Goal: Information Seeking & Learning: Learn about a topic

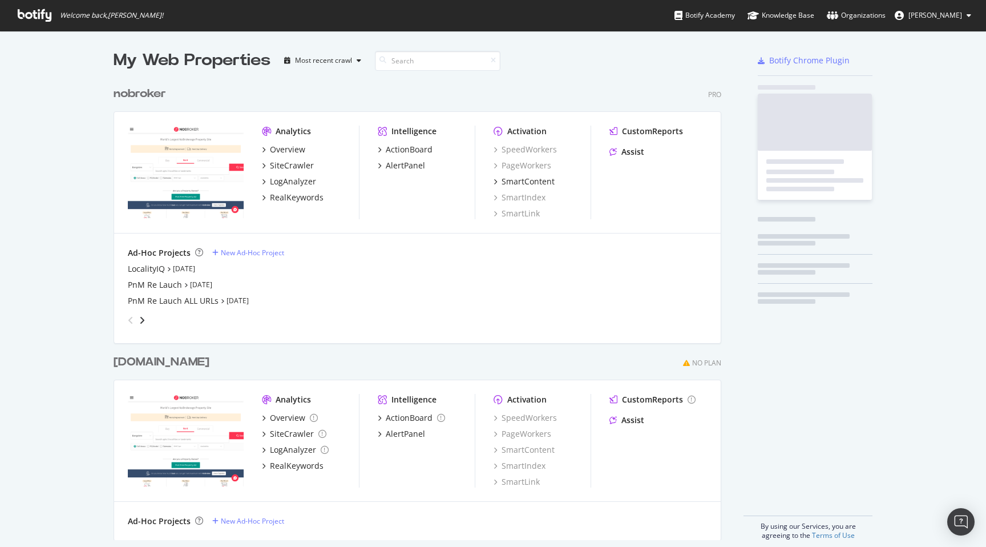
scroll to position [468, 617]
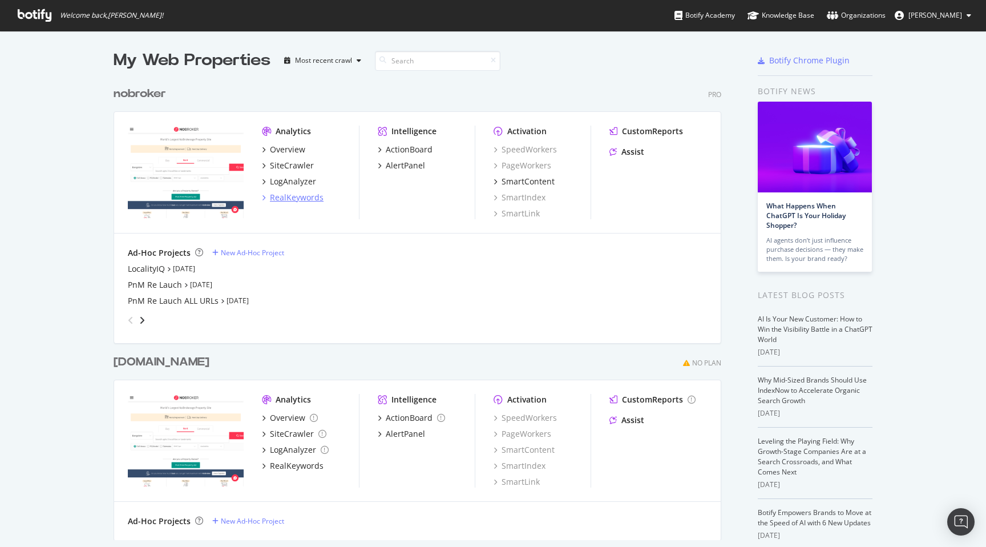
click at [291, 197] on div "RealKeywords" at bounding box center [297, 197] width 54 height 11
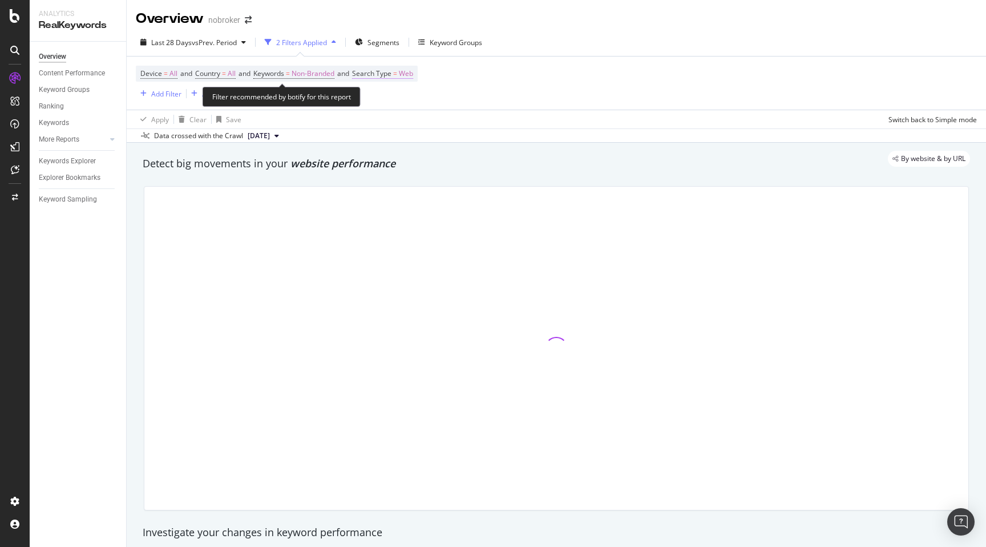
click at [413, 75] on span "Web" at bounding box center [406, 74] width 14 height 16
click at [387, 99] on span "Web" at bounding box center [381, 101] width 14 height 10
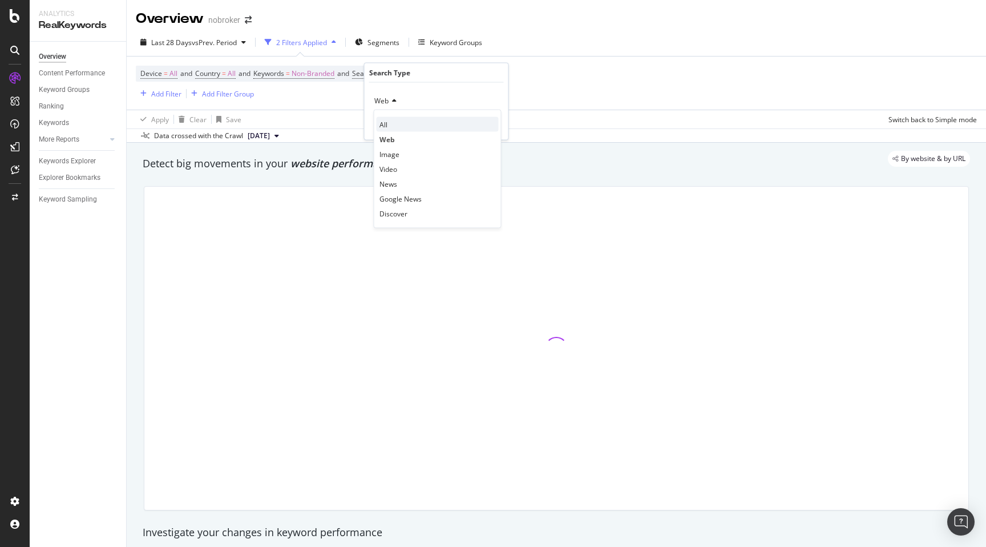
click at [388, 119] on div "All" at bounding box center [438, 124] width 122 height 15
click at [490, 126] on div "Apply" at bounding box center [491, 125] width 18 height 10
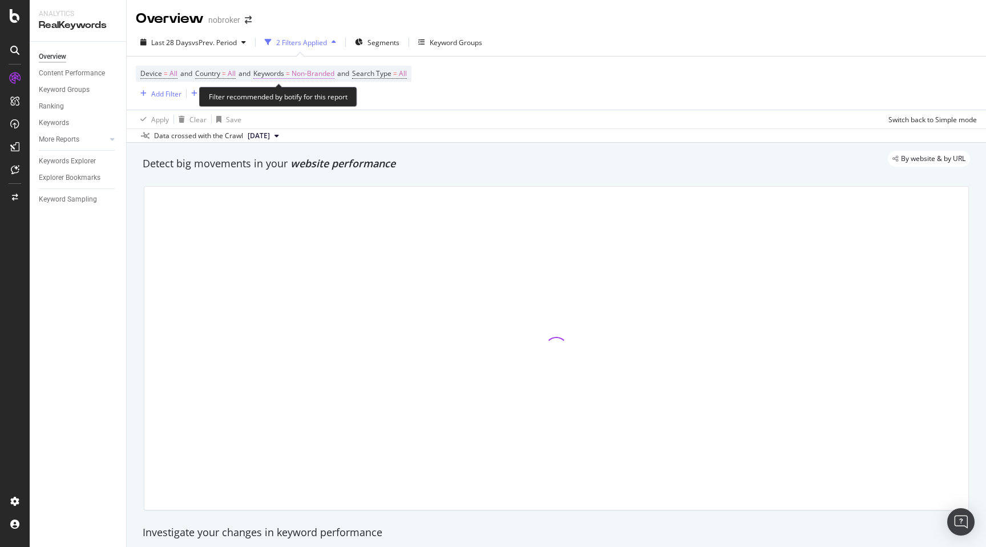
click at [326, 75] on span "Non-Branded" at bounding box center [313, 74] width 43 height 16
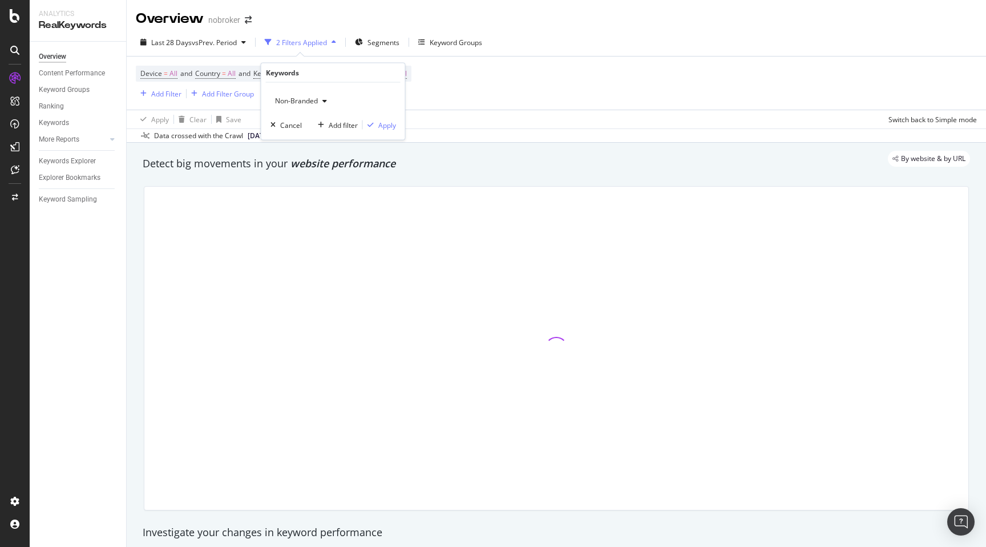
click at [288, 105] on div "Non-Branded" at bounding box center [301, 100] width 61 height 17
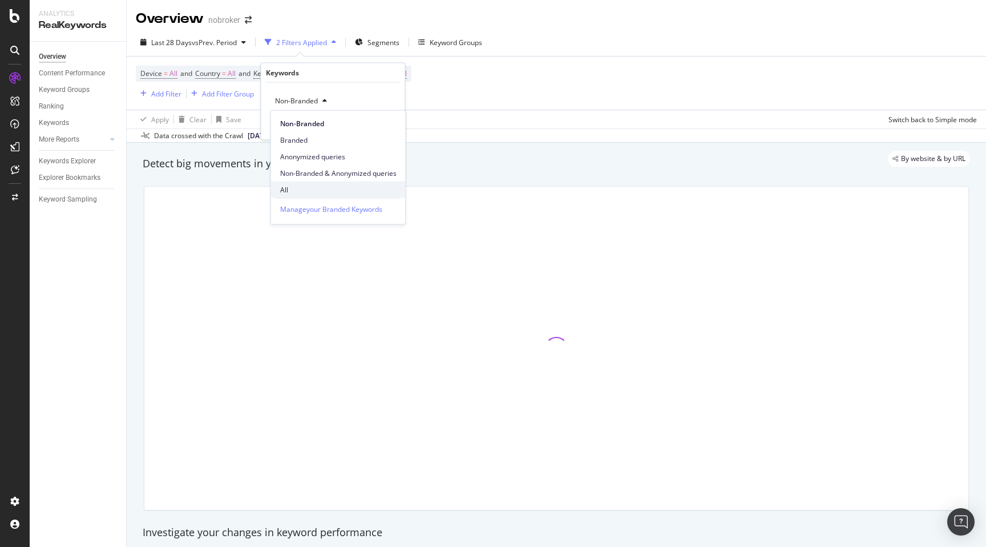
click at [288, 189] on span "All" at bounding box center [338, 189] width 116 height 10
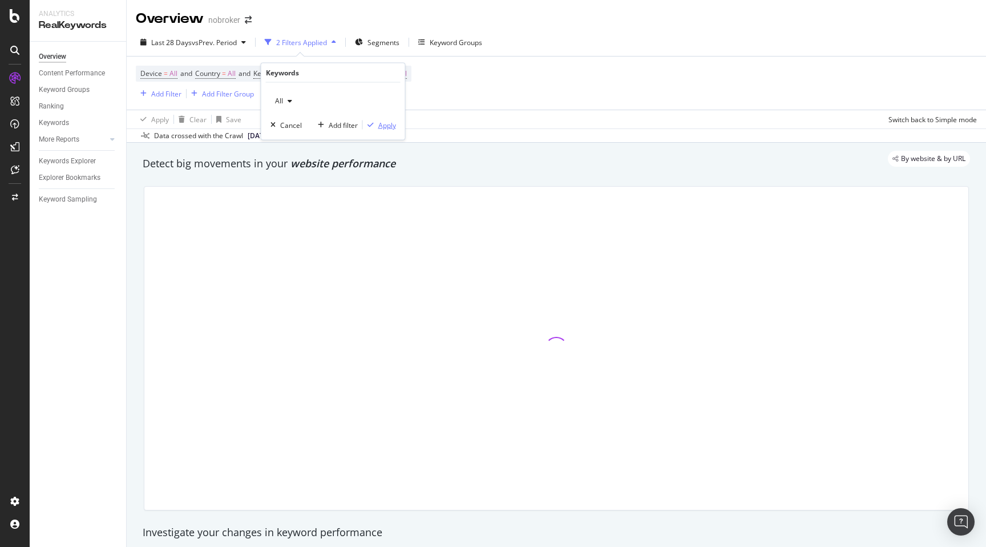
click at [385, 126] on div "Apply" at bounding box center [387, 125] width 18 height 10
click at [173, 99] on div "Add Filter" at bounding box center [159, 93] width 46 height 13
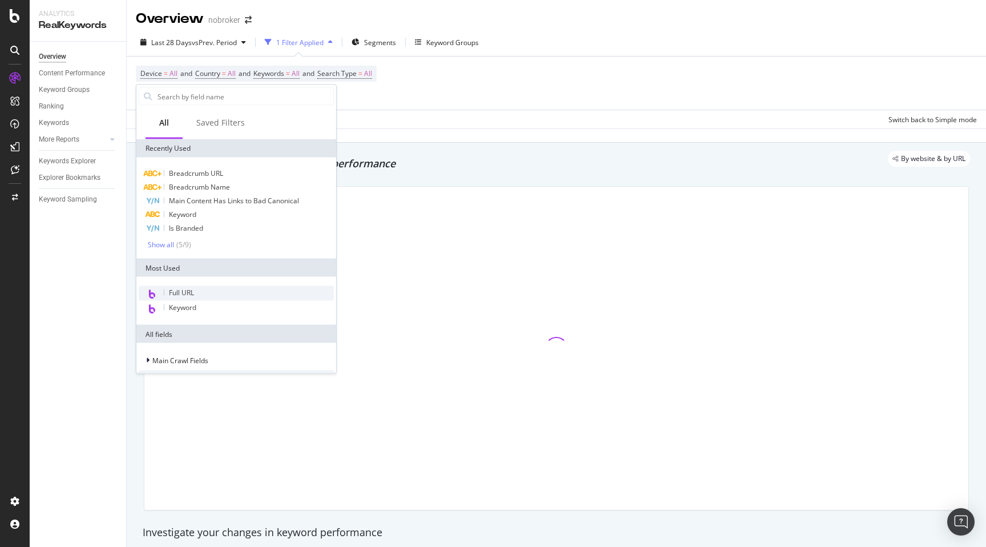
click at [184, 288] on span "Full URL" at bounding box center [181, 293] width 25 height 10
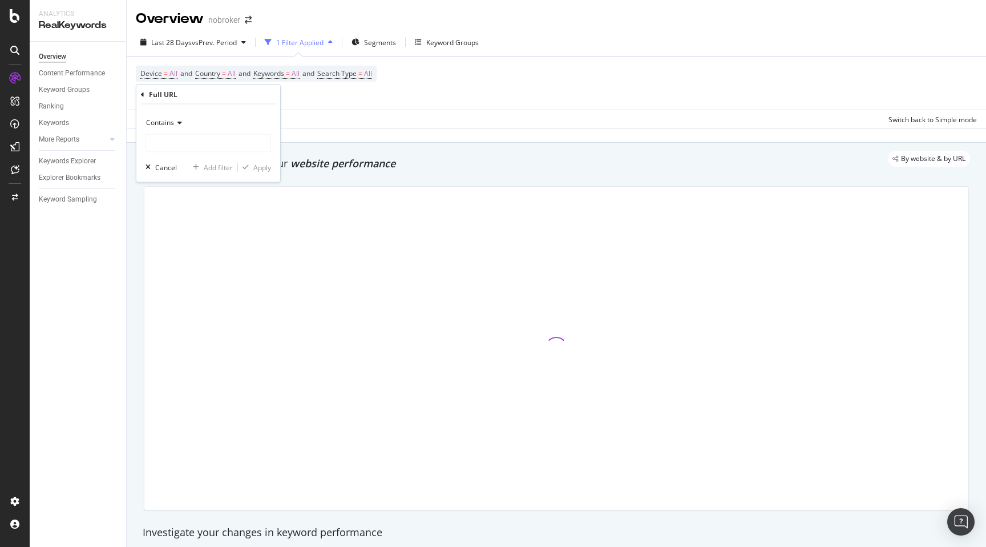
click at [155, 127] on div "Contains" at bounding box center [209, 123] width 126 height 18
click at [167, 263] on span "Matches regex" at bounding box center [174, 265] width 47 height 10
click at [152, 139] on input "text" at bounding box center [208, 143] width 124 height 18
type input "house-for-rent-"
click at [255, 168] on div "Apply" at bounding box center [262, 167] width 18 height 10
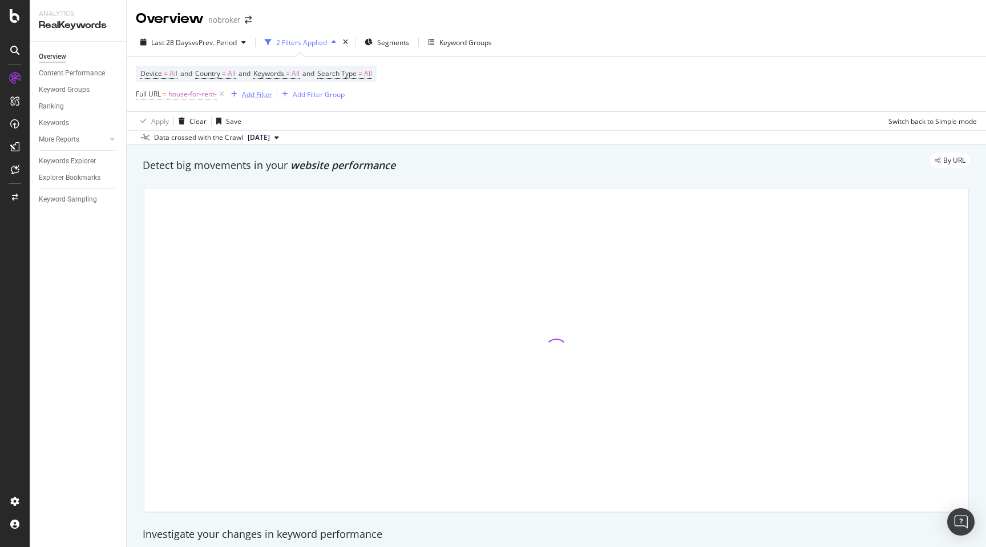
click at [253, 93] on div "Add Filter" at bounding box center [257, 95] width 30 height 10
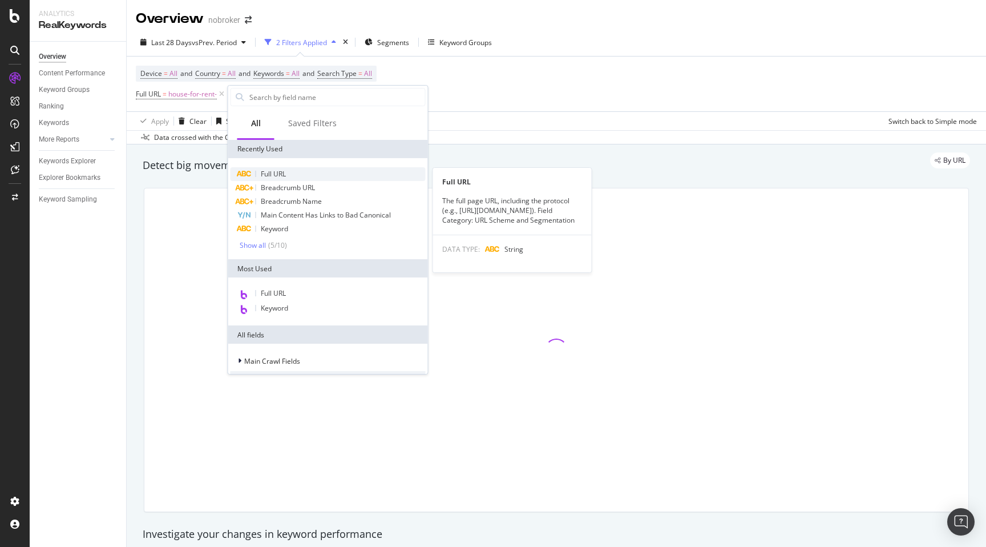
click at [270, 172] on span "Full URL" at bounding box center [273, 174] width 25 height 10
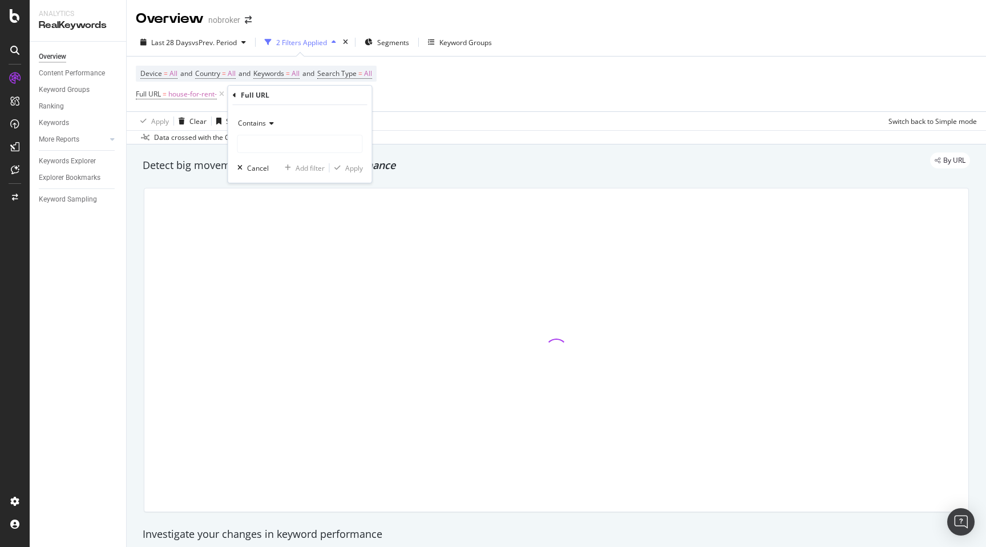
click at [251, 118] on div "Contains" at bounding box center [300, 123] width 126 height 18
click at [279, 280] on span "Doesn't match regex" at bounding box center [276, 281] width 66 height 10
click at [261, 144] on input "text" at bounding box center [300, 144] width 124 height 18
click at [285, 133] on div "Doesn't match regex" at bounding box center [300, 133] width 126 height 39
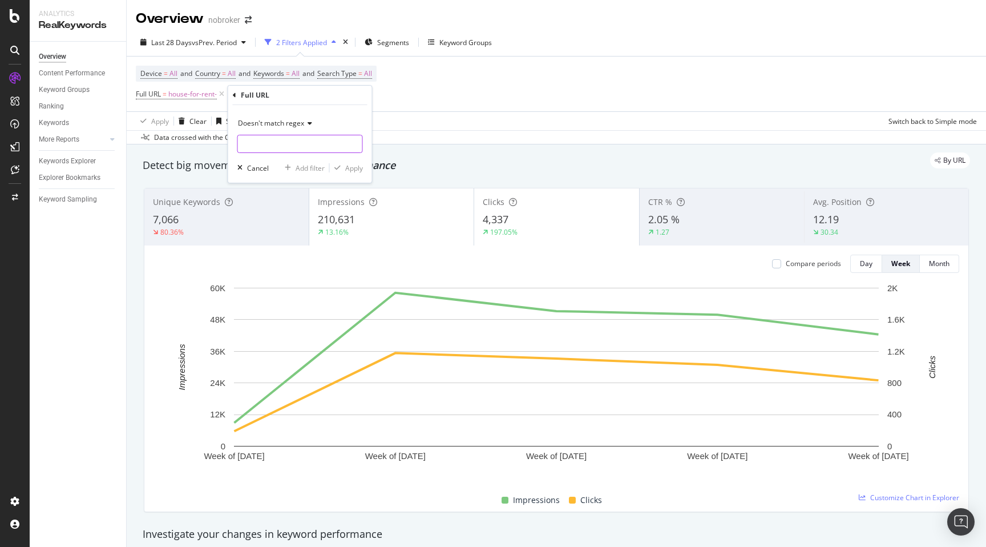
click at [285, 148] on input "text" at bounding box center [300, 144] width 124 height 18
type input "blog|forum"
click at [353, 170] on div "Apply" at bounding box center [354, 168] width 18 height 10
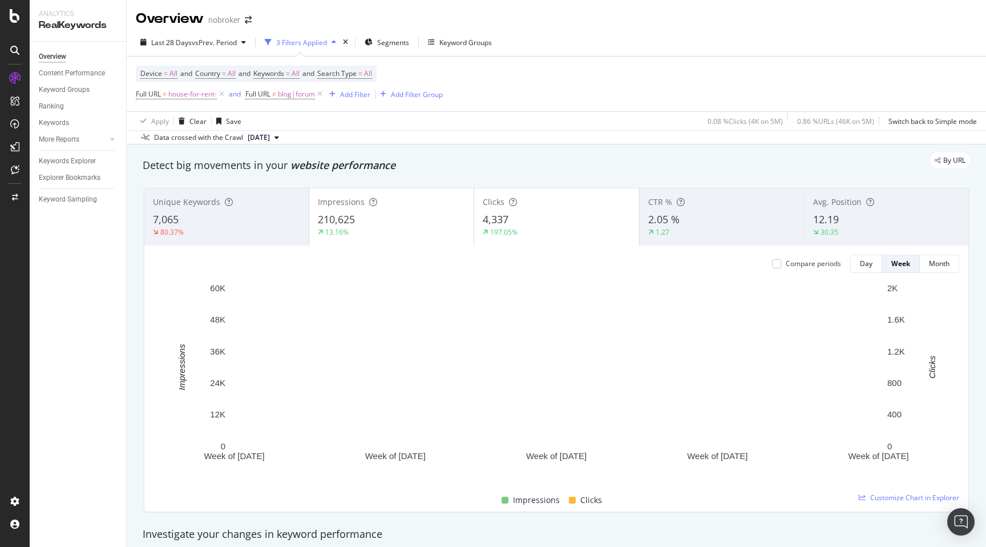
click at [137, 348] on div "Unique Keywords 7,065 80.37% Impressions 210,625 13.16% Clicks 4,337 197.05% CT…" at bounding box center [556, 350] width 839 height 342
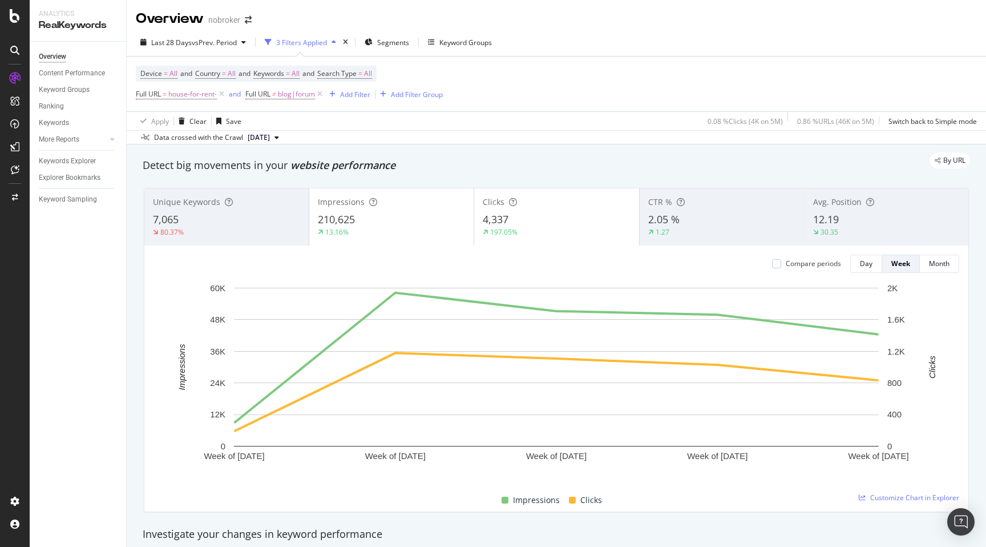
click at [837, 217] on span "12.19" at bounding box center [826, 219] width 26 height 14
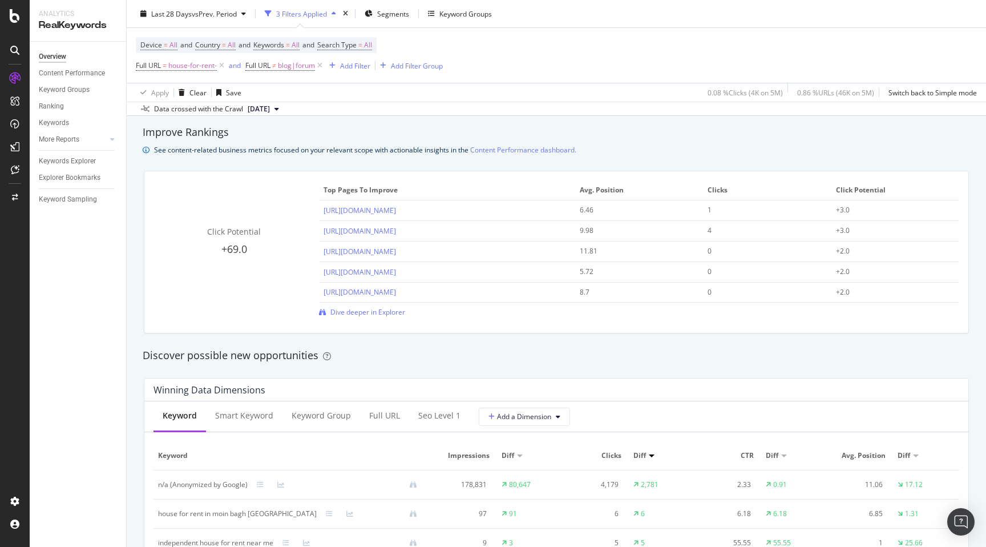
scroll to position [680, 0]
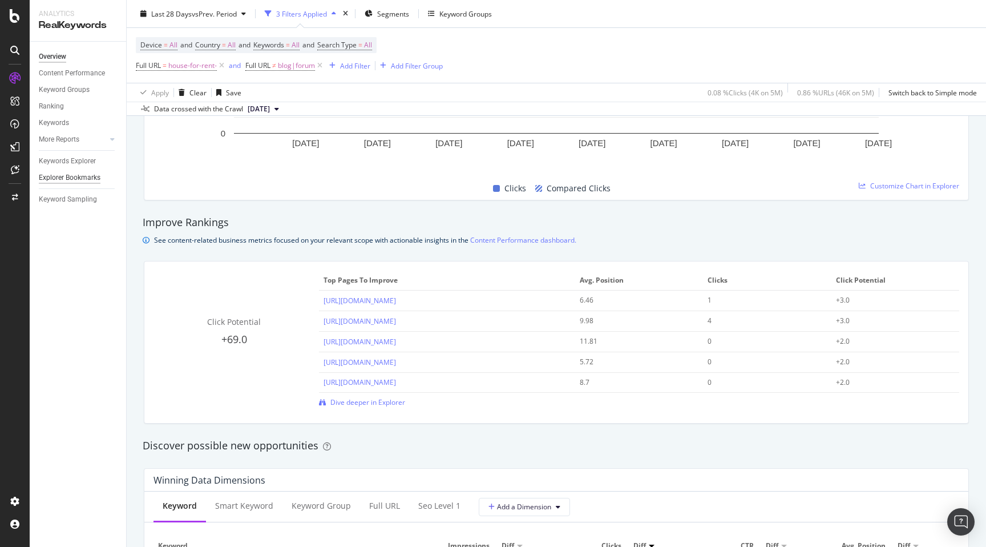
click at [68, 179] on div "Explorer Bookmarks" at bounding box center [70, 178] width 62 height 12
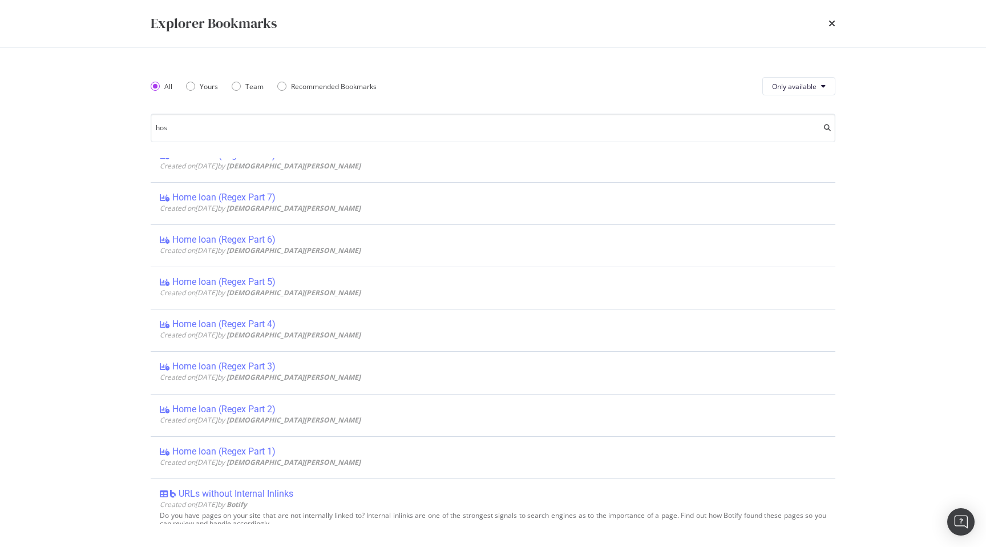
scroll to position [0, 0]
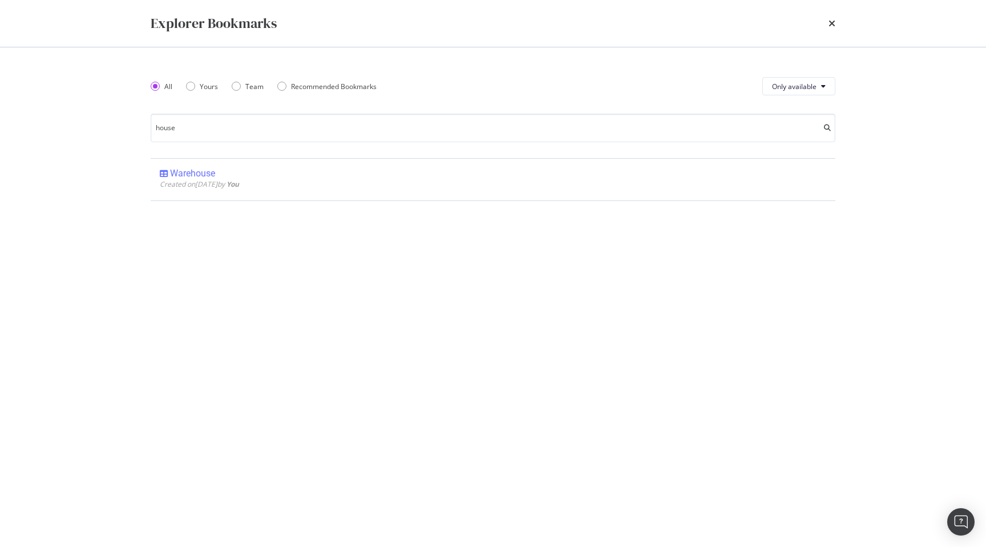
type input "house"
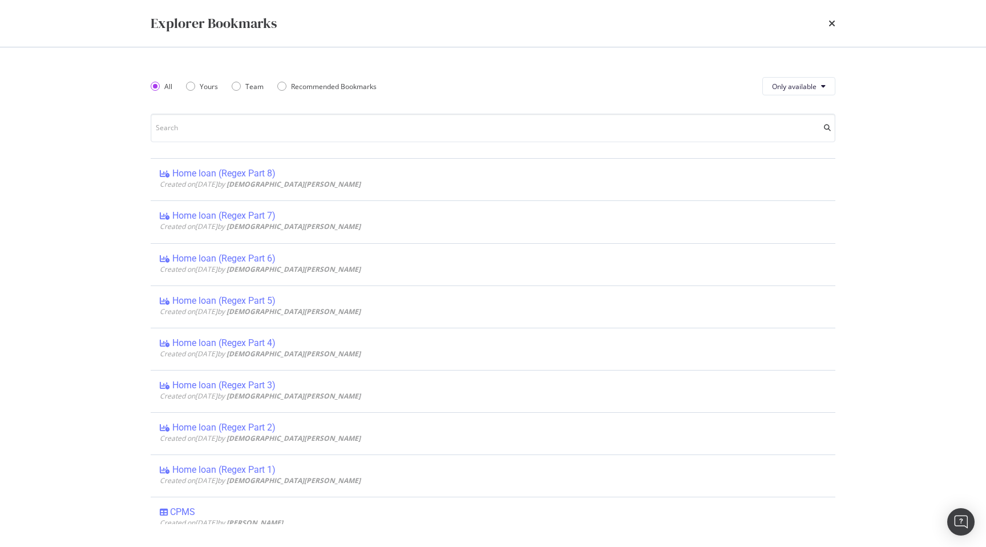
click at [93, 180] on div "Explorer Bookmarks All Yours Team Recommended Bookmarks Only available Home loa…" at bounding box center [493, 273] width 986 height 547
click at [830, 30] on div "times" at bounding box center [832, 23] width 7 height 19
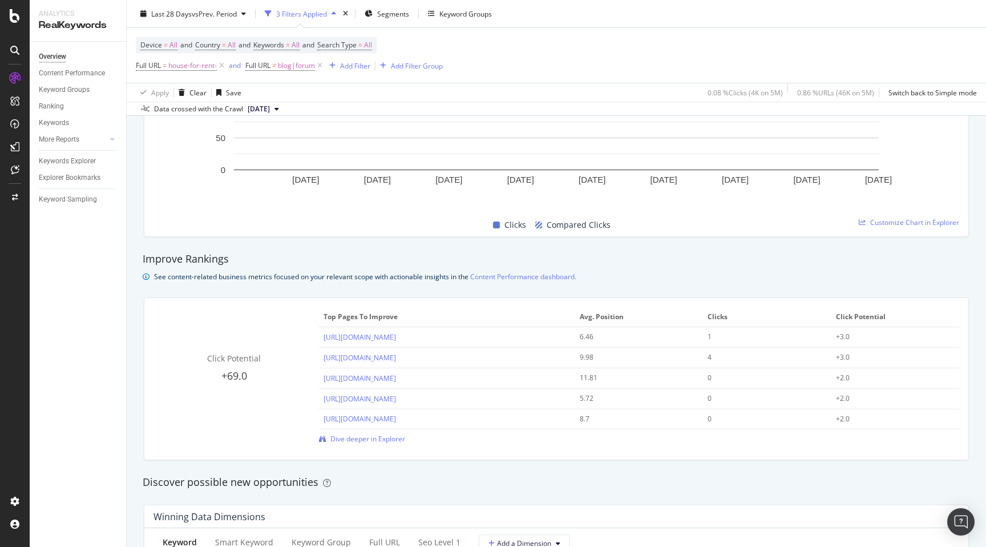
scroll to position [646, 0]
click at [364, 439] on span "Dive deeper in Explorer" at bounding box center [367, 437] width 75 height 10
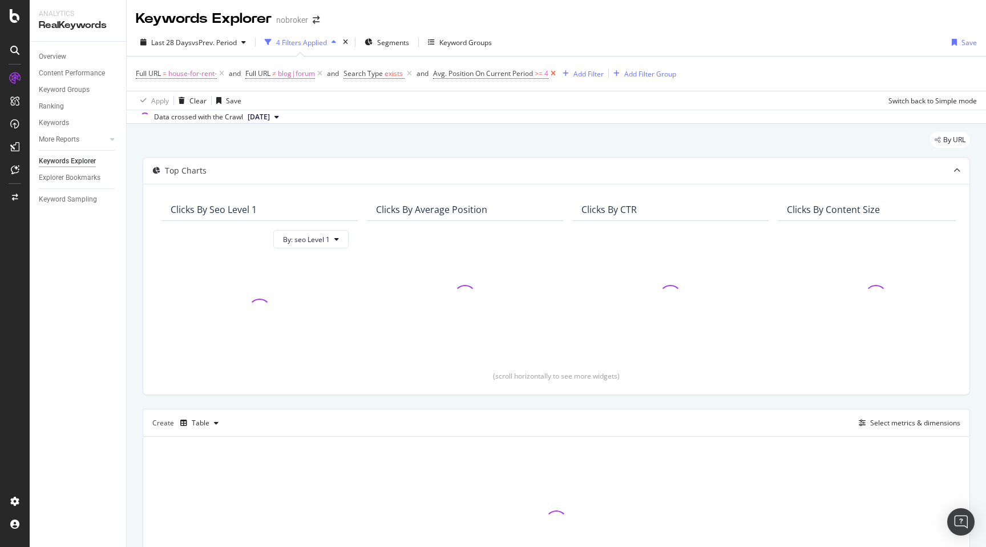
click at [553, 73] on icon at bounding box center [553, 73] width 10 height 11
click at [137, 174] on div "By URL Top Charts Clicks By seo Level 1 By: seo Level 1 Clicks By Average Posit…" at bounding box center [557, 385] width 860 height 523
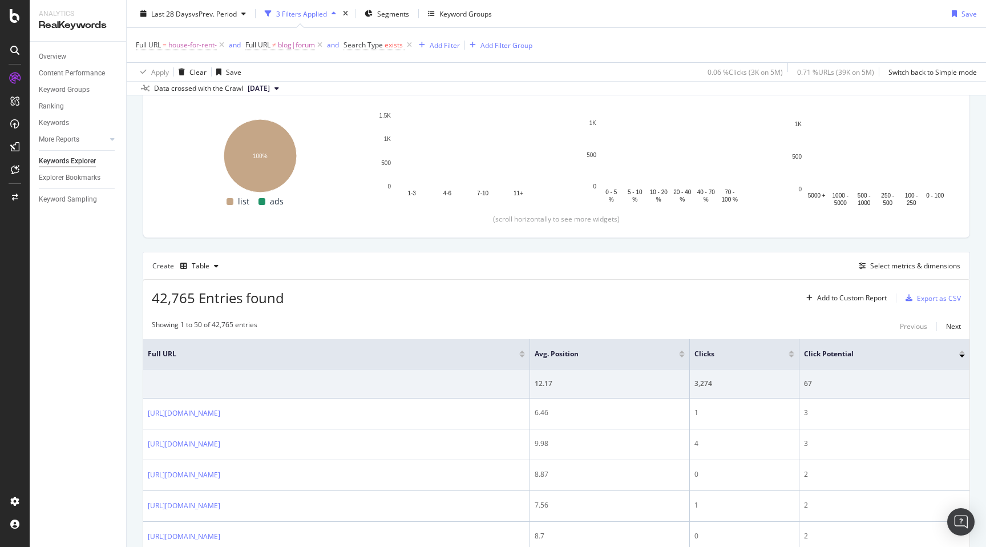
scroll to position [183, 0]
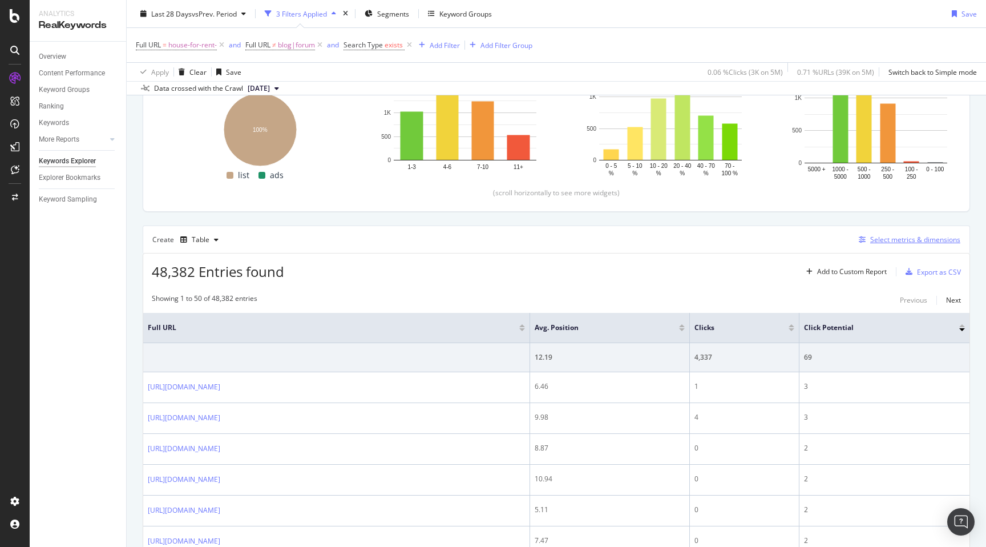
click at [875, 242] on div "Select metrics & dimensions" at bounding box center [915, 240] width 90 height 10
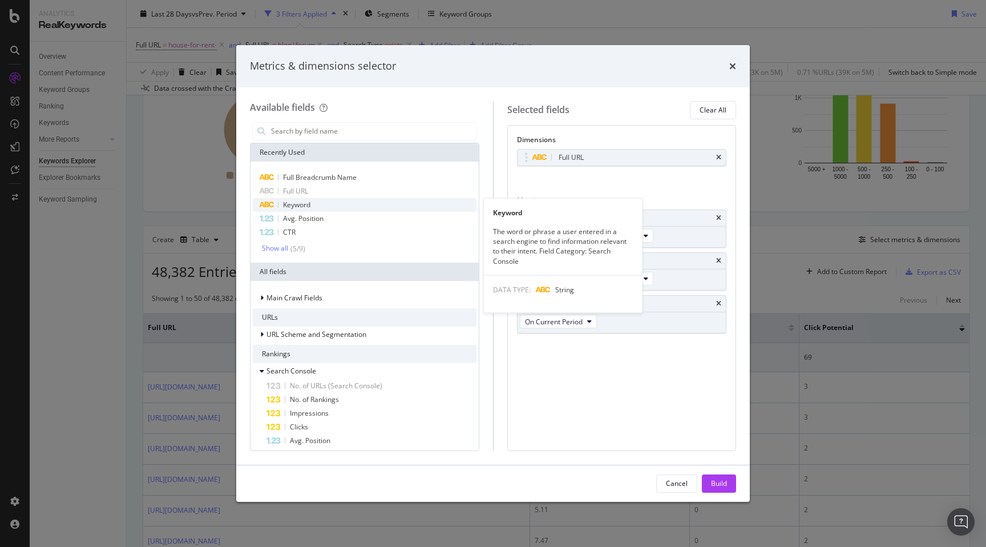
click at [325, 200] on div "Keyword" at bounding box center [365, 205] width 224 height 14
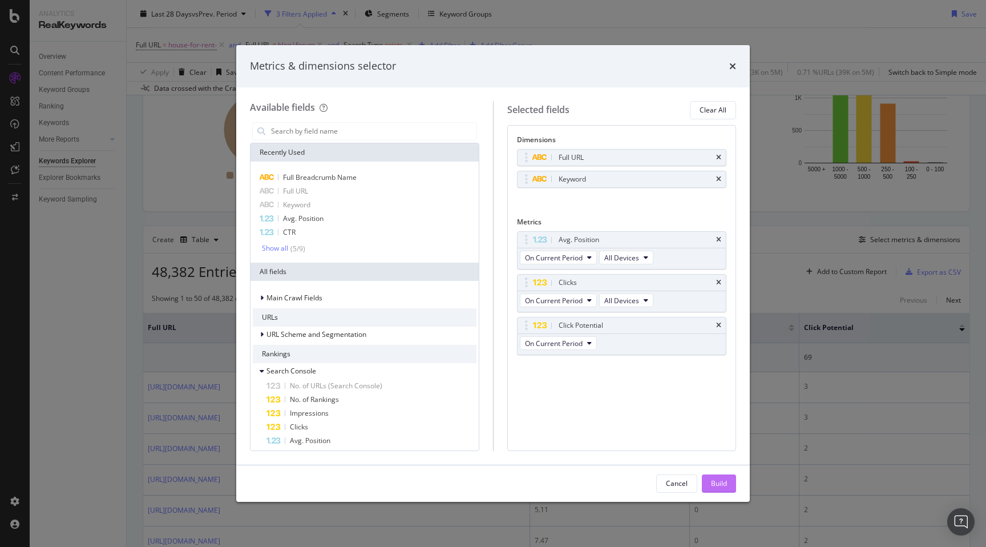
click at [725, 483] on div "Build" at bounding box center [719, 483] width 16 height 10
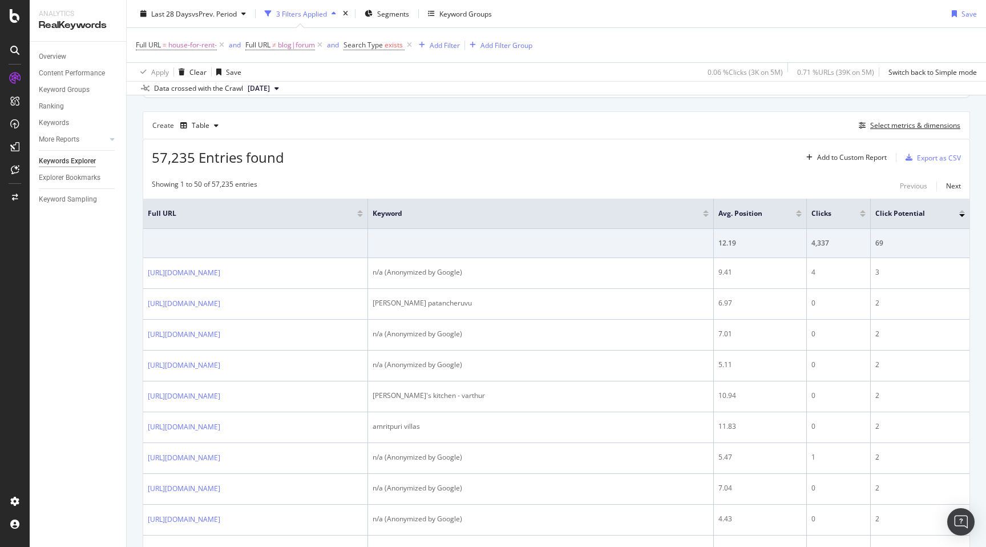
scroll to position [313, 0]
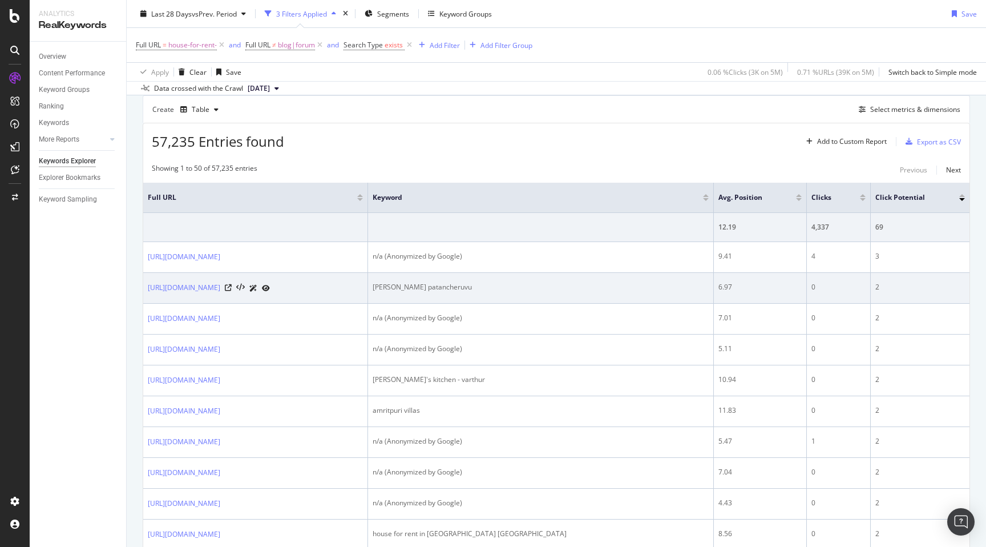
click at [470, 285] on div "sravani nivasam patancheruvu" at bounding box center [541, 287] width 336 height 10
copy div "sravani nivasam patancheruvu"
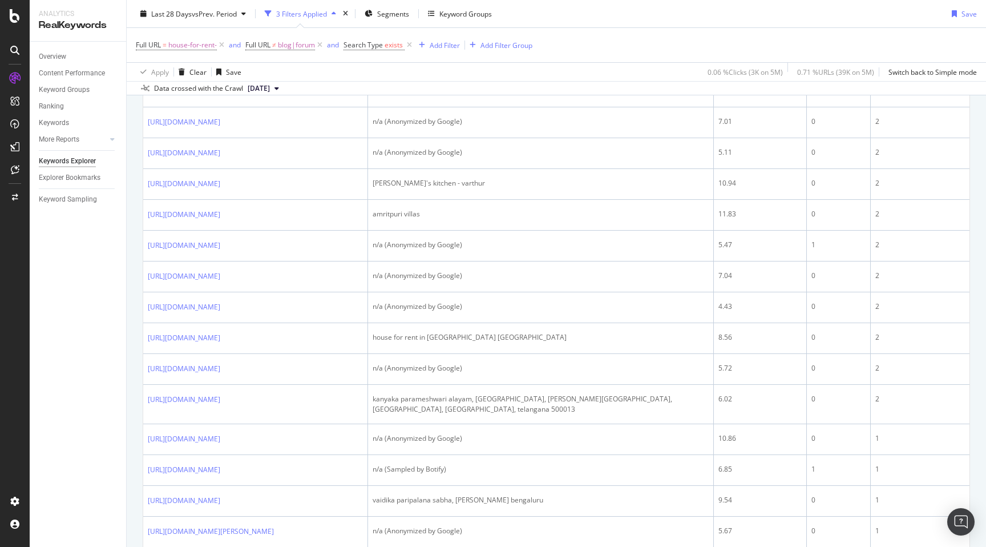
scroll to position [525, 0]
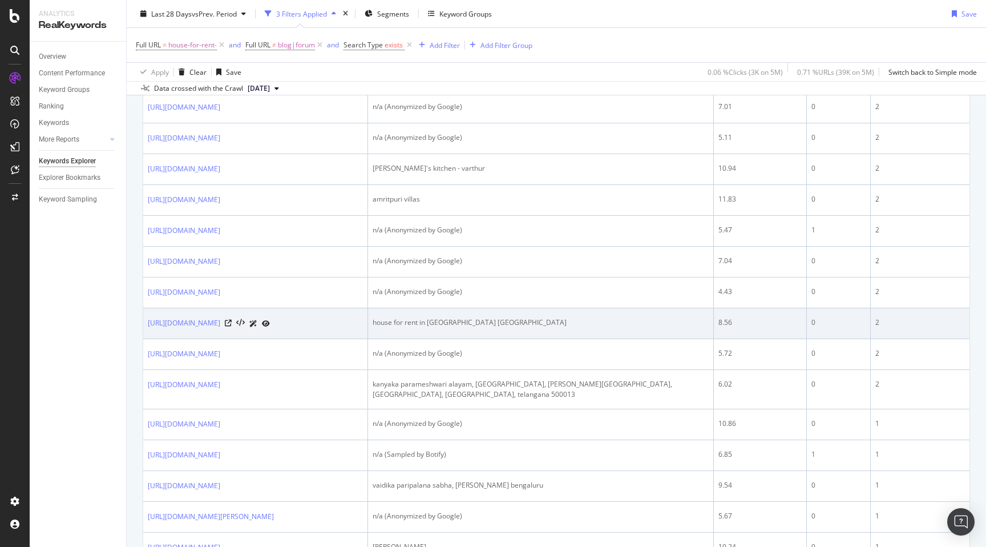
click at [486, 339] on td "house for rent in kismatpur hyderabad" at bounding box center [541, 323] width 346 height 31
copy div "house for rent in kismatpur hyderabad"
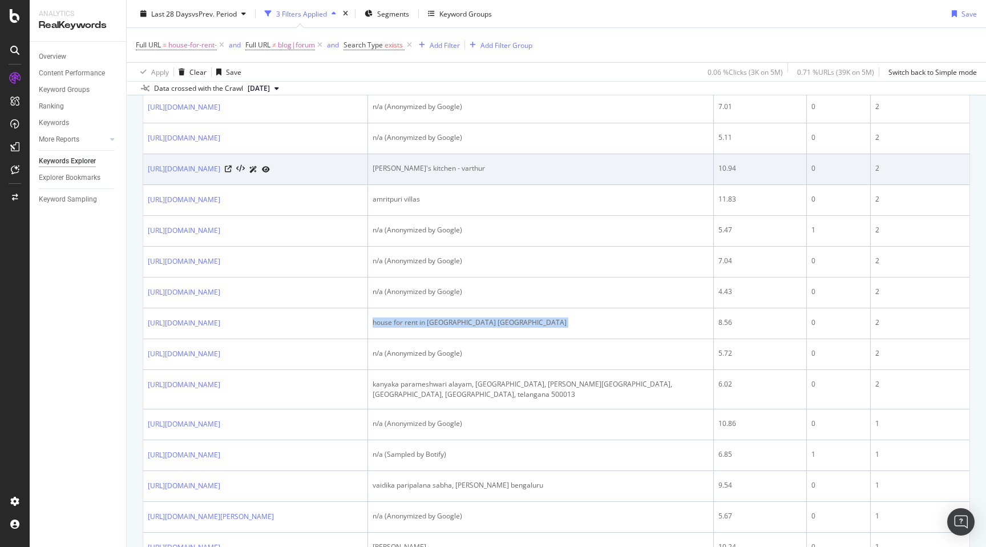
scroll to position [0, 0]
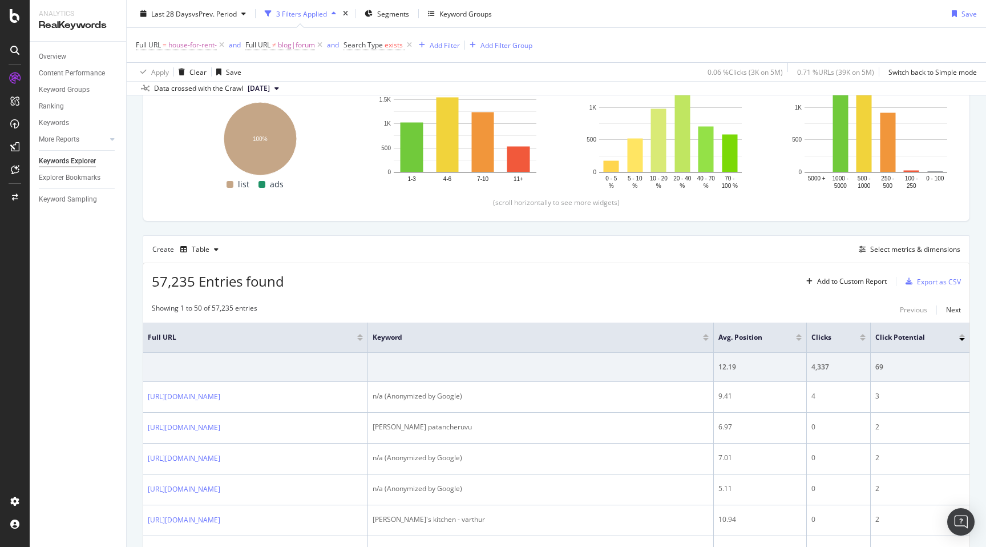
scroll to position [179, 0]
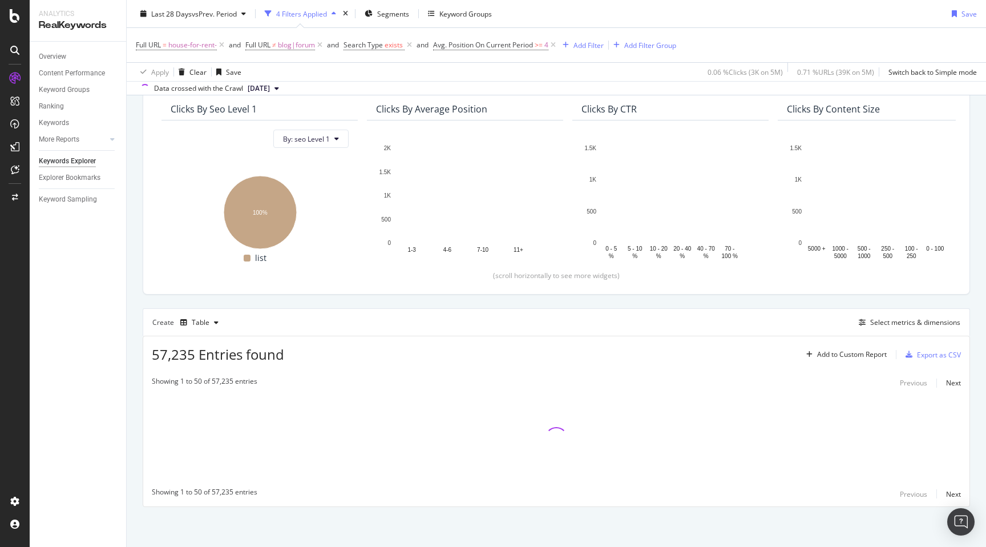
scroll to position [179, 0]
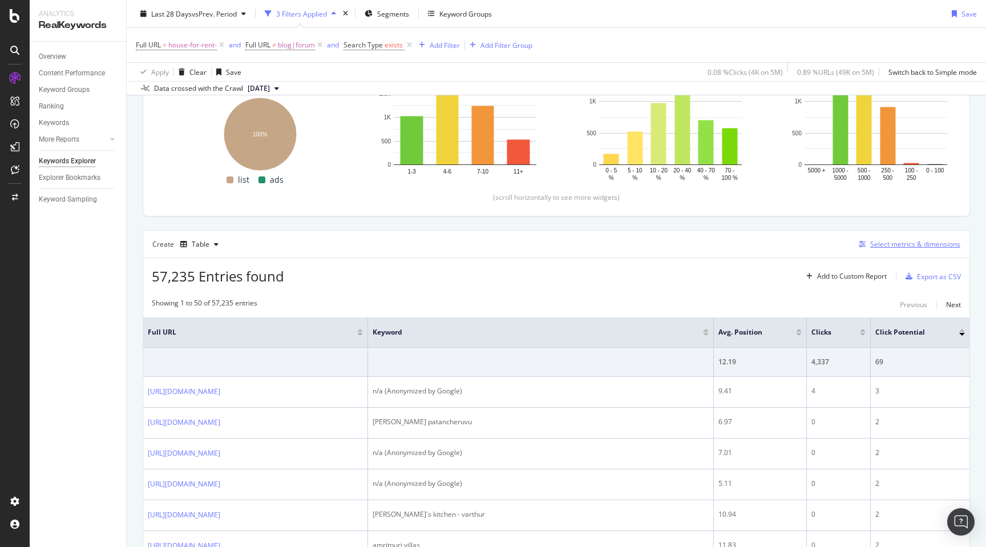
click at [905, 248] on div "Select metrics & dimensions" at bounding box center [915, 244] width 90 height 10
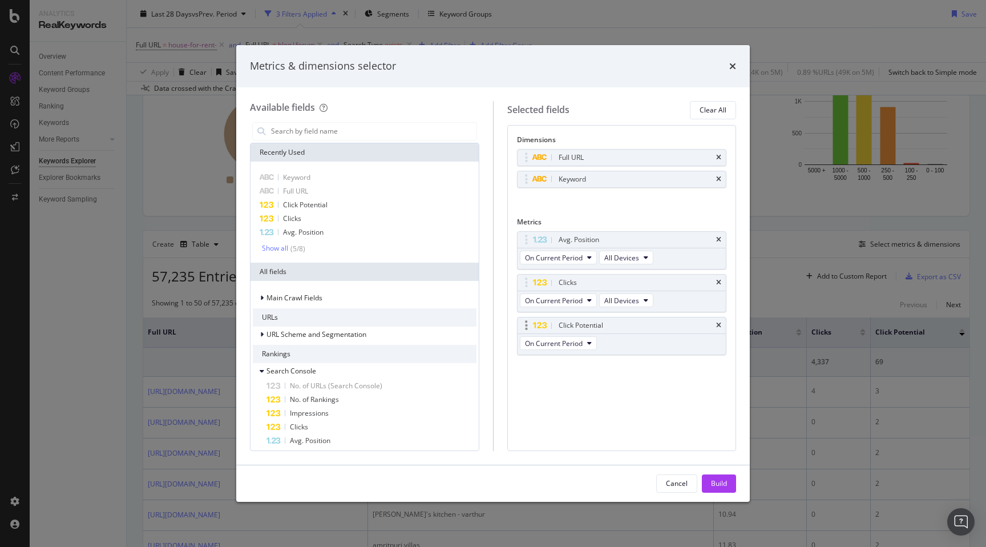
click at [721, 323] on div "Click Potential" at bounding box center [622, 325] width 209 height 16
click at [720, 323] on icon "times" at bounding box center [718, 325] width 5 height 7
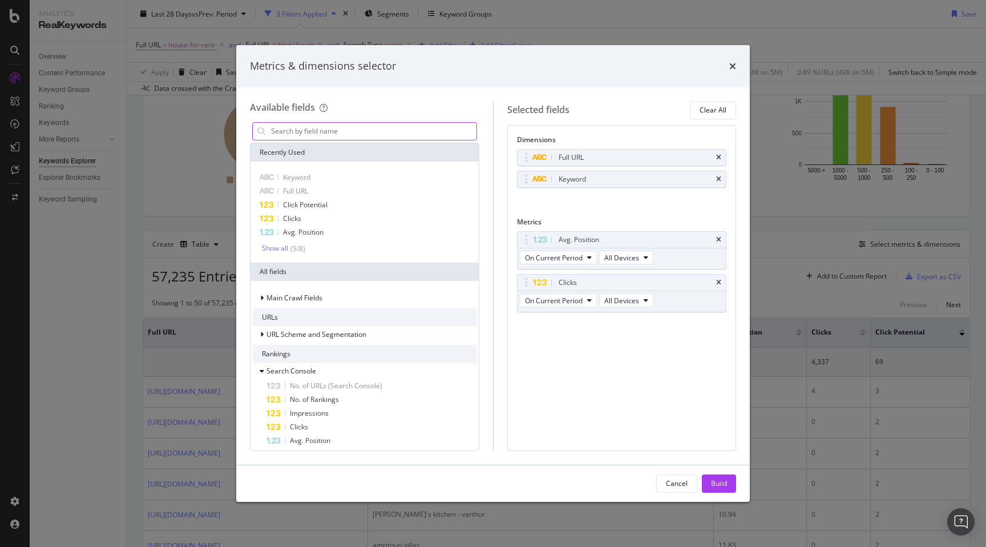
click at [310, 130] on input "modal" at bounding box center [373, 131] width 207 height 17
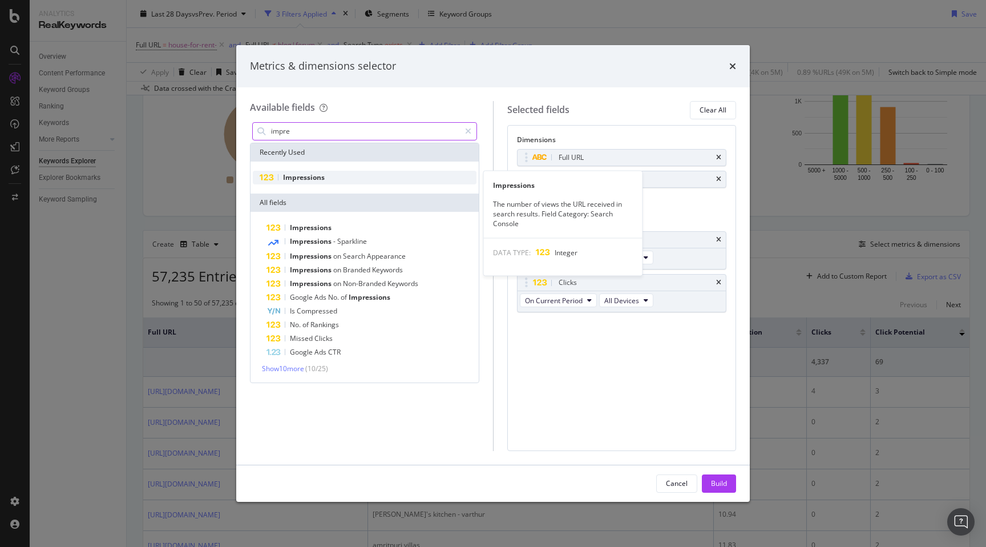
type input "impre"
click at [295, 176] on span "Impressions" at bounding box center [304, 177] width 42 height 10
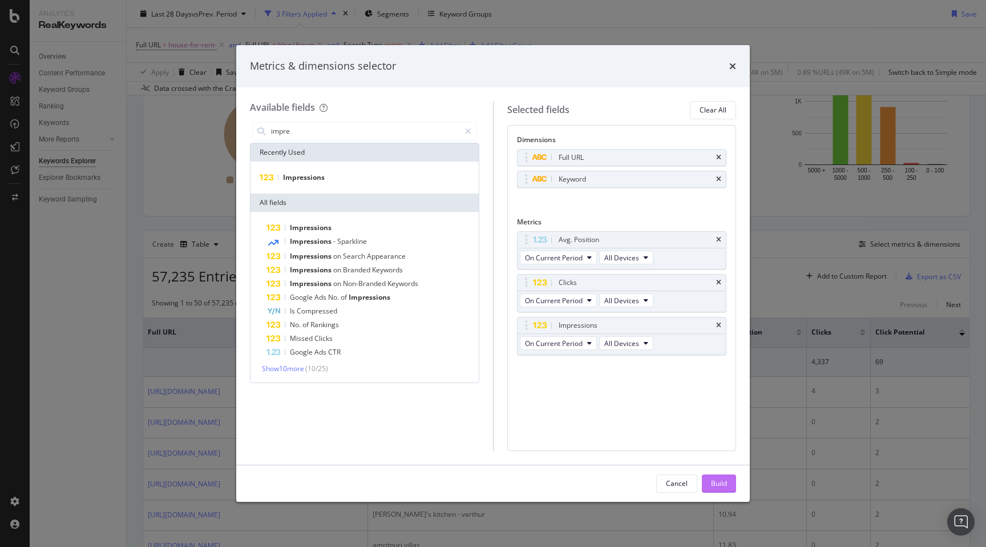
click at [720, 480] on div "Build" at bounding box center [719, 483] width 16 height 10
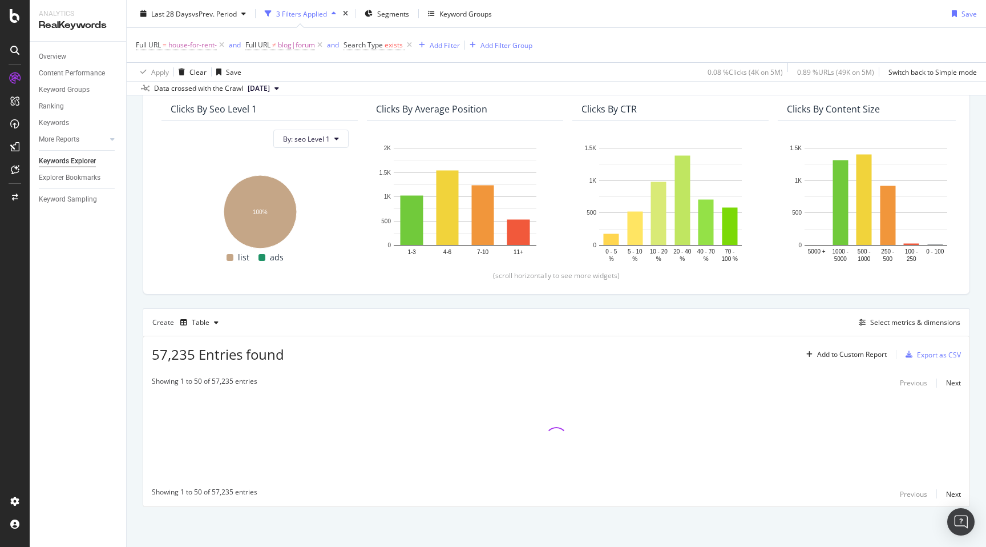
click at [138, 262] on div "By URL Top Charts Clicks By seo Level 1 By: seo Level 1 Hold CMD (⌘) while clic…" at bounding box center [557, 284] width 860 height 523
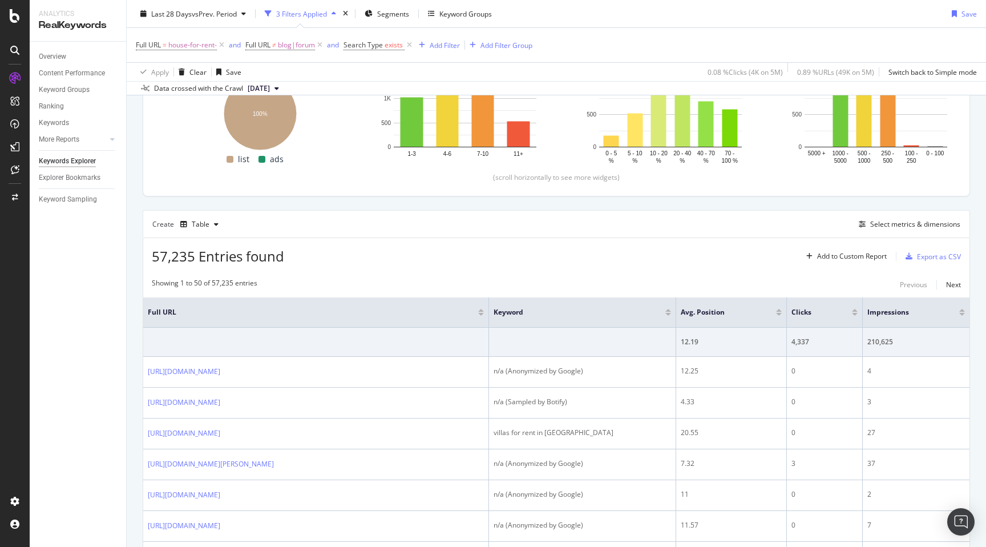
scroll to position [0, 0]
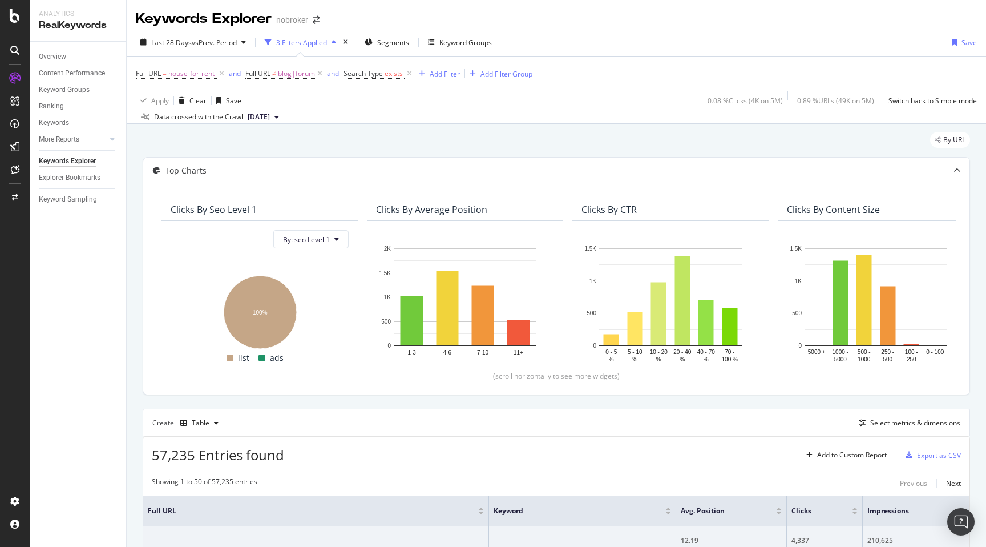
click at [677, 143] on div "By URL" at bounding box center [557, 144] width 828 height 25
click at [607, 134] on div "By URL" at bounding box center [557, 144] width 828 height 25
click at [563, 139] on div "By URL" at bounding box center [557, 144] width 828 height 25
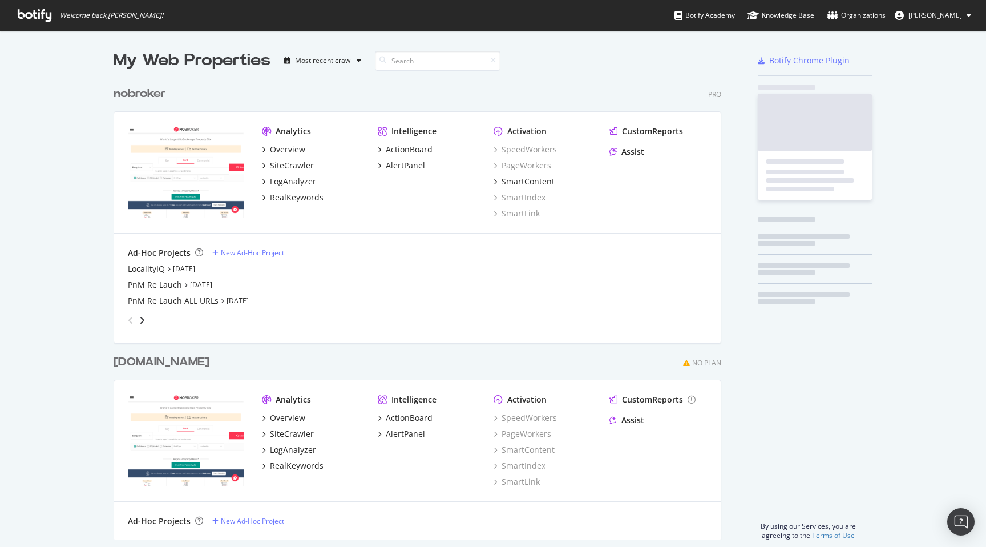
scroll to position [468, 617]
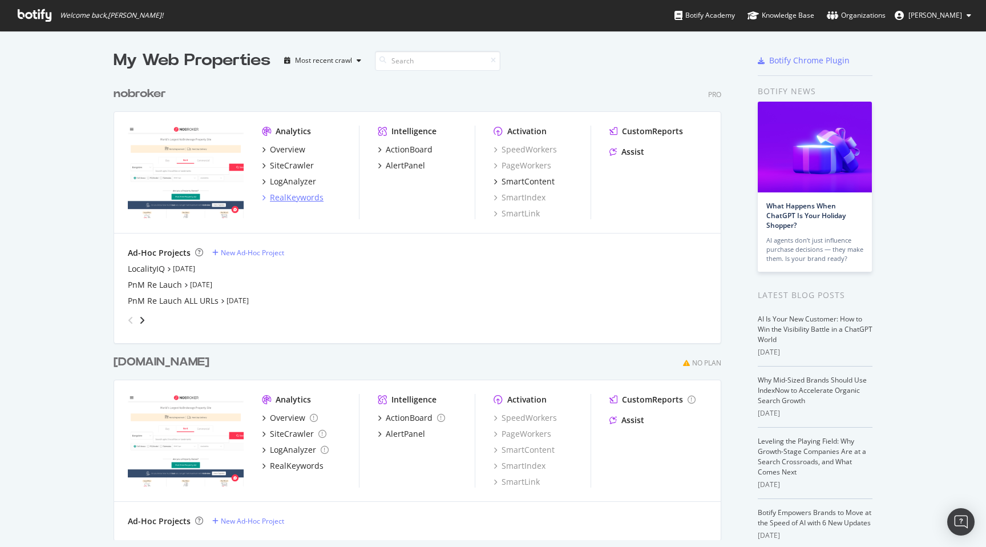
click at [300, 197] on div "RealKeywords" at bounding box center [297, 197] width 54 height 11
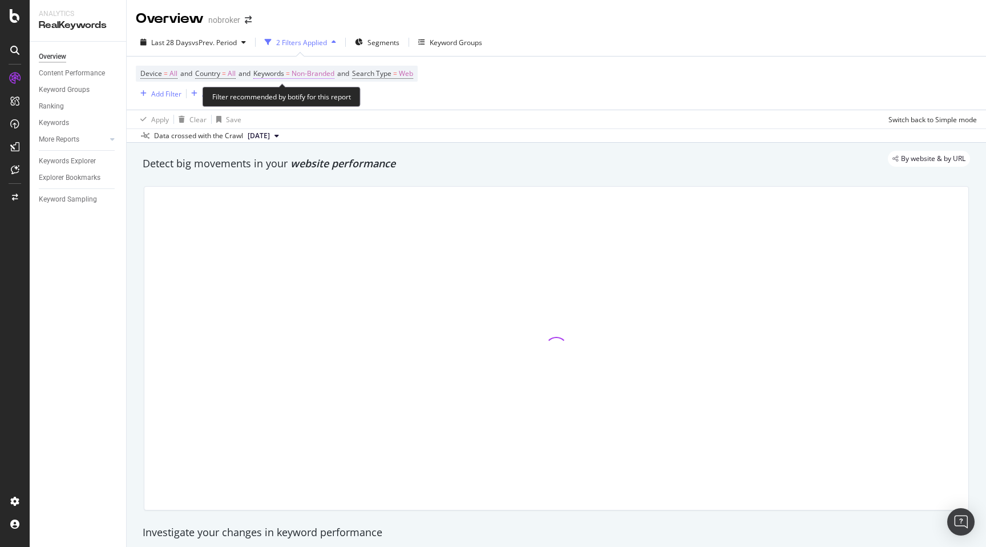
click at [321, 74] on span "Non-Branded" at bounding box center [313, 74] width 43 height 16
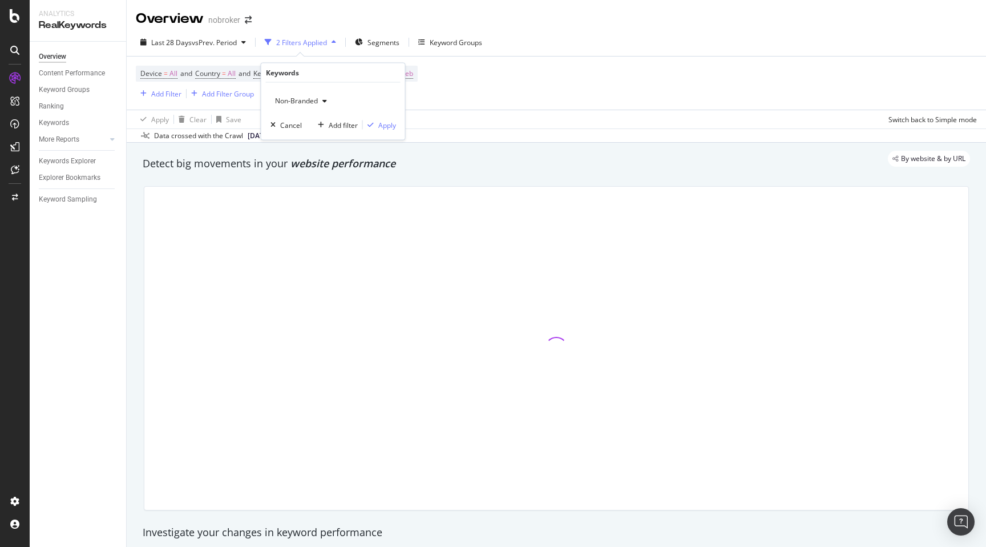
click at [305, 99] on span "Non-Branded" at bounding box center [294, 101] width 47 height 10
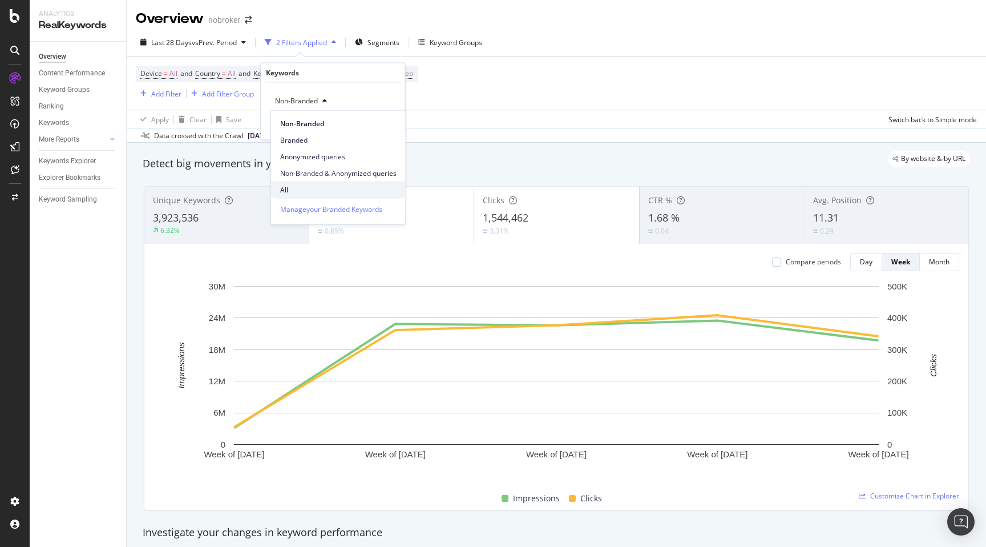
click at [292, 192] on span "All" at bounding box center [338, 189] width 116 height 10
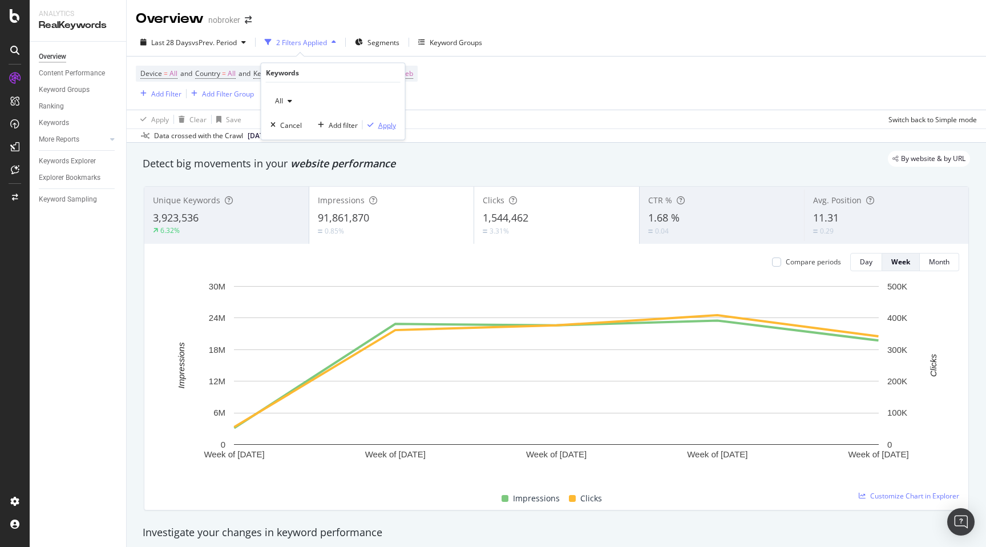
click at [387, 125] on div "Apply" at bounding box center [387, 125] width 18 height 10
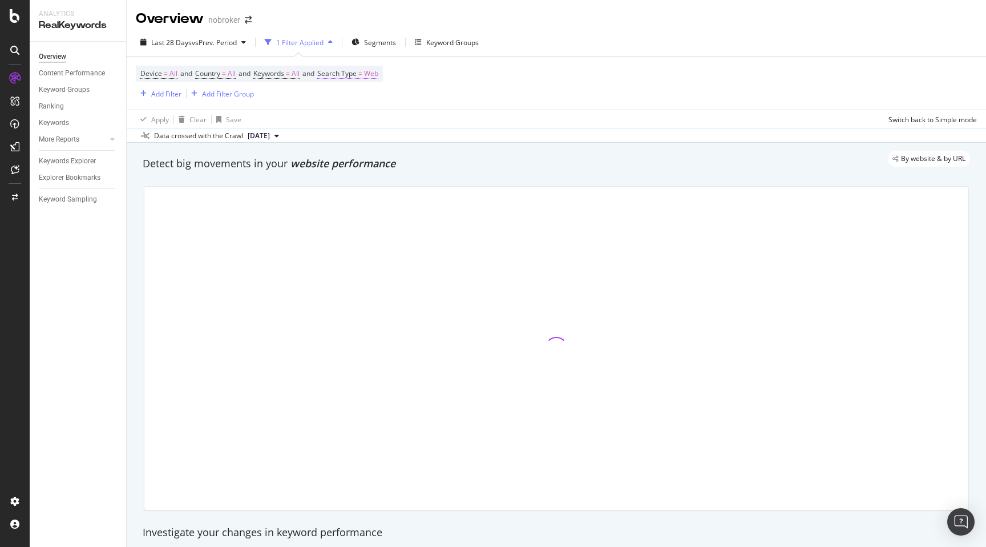
click at [378, 72] on span "Web" at bounding box center [371, 74] width 14 height 16
click at [353, 99] on icon at bounding box center [357, 101] width 8 height 7
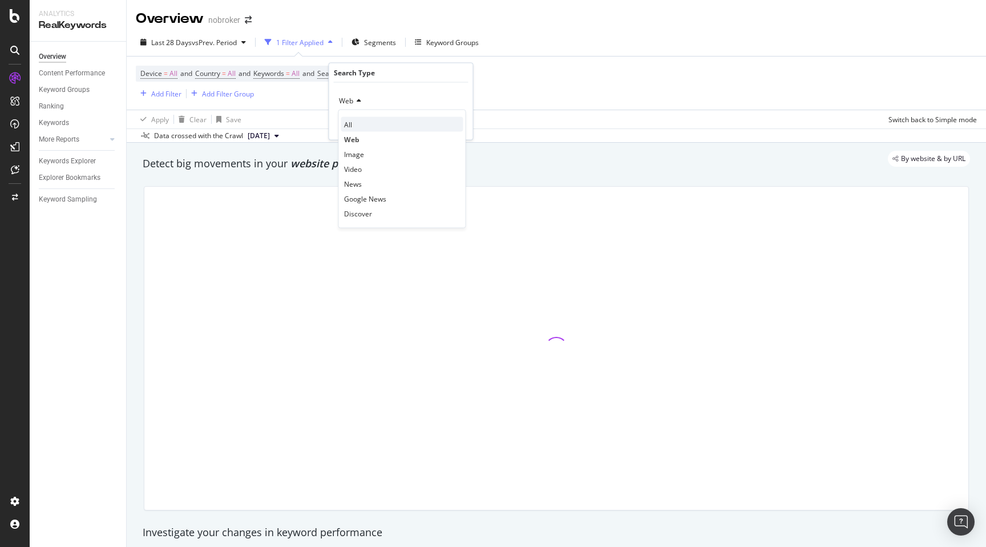
click at [354, 119] on div "All" at bounding box center [402, 124] width 122 height 15
click at [453, 124] on div "Apply" at bounding box center [455, 125] width 18 height 10
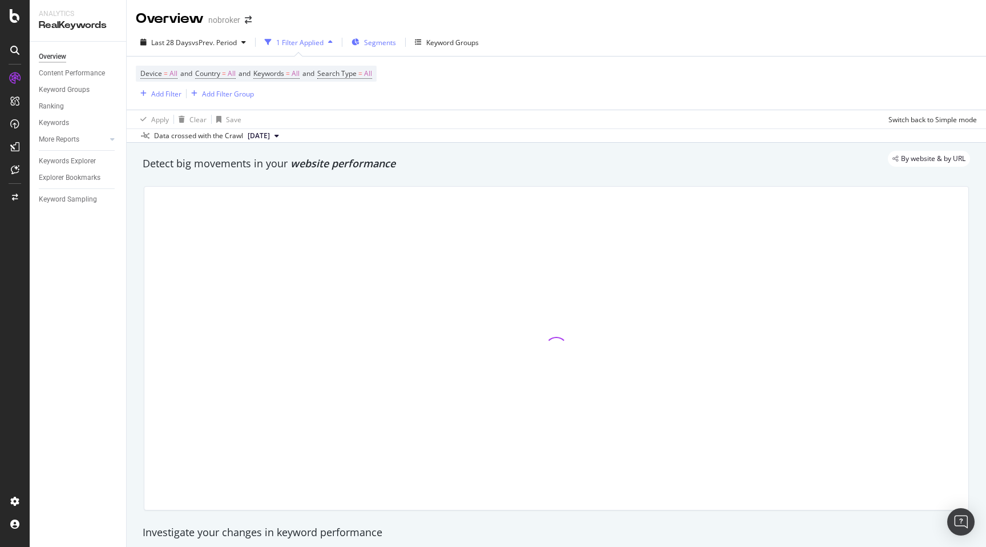
click at [387, 40] on span "Segments" at bounding box center [380, 43] width 32 height 10
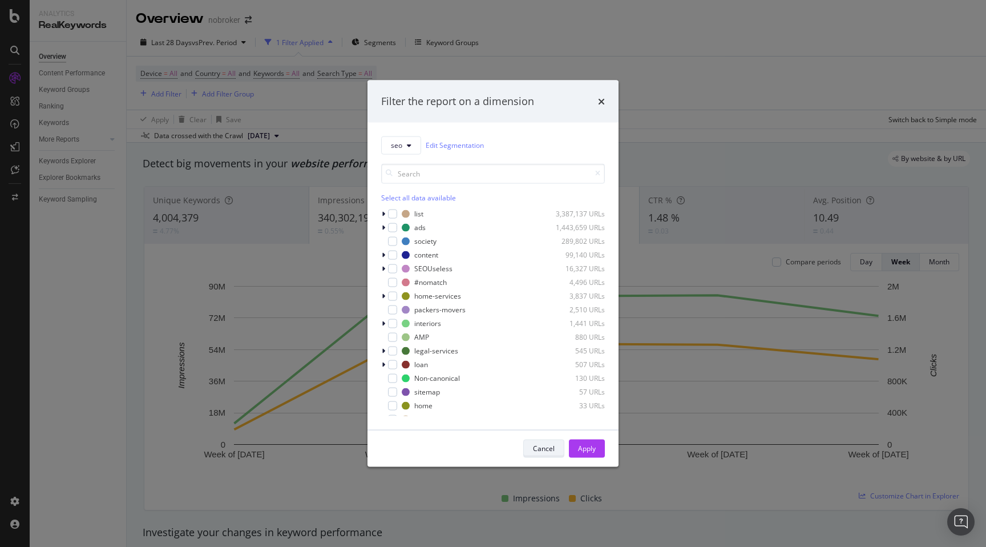
click at [542, 445] on div "Cancel" at bounding box center [544, 448] width 22 height 10
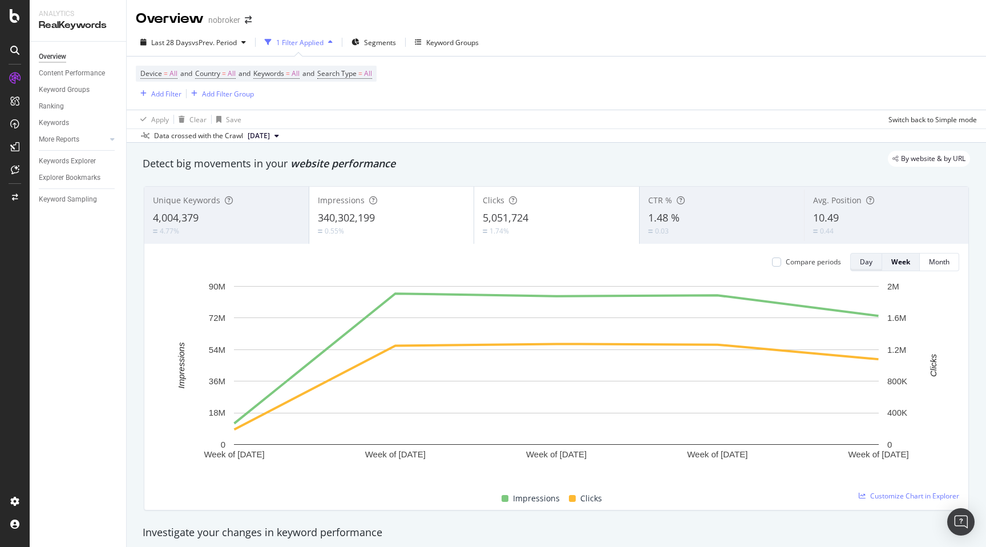
click at [864, 256] on div "Day" at bounding box center [866, 262] width 13 height 16
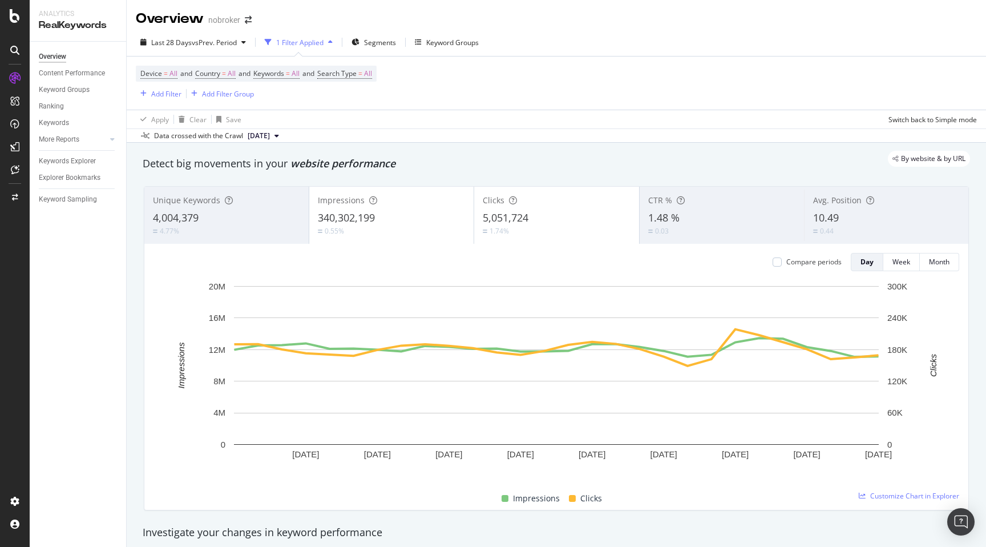
click at [638, 156] on div "By website & by URL" at bounding box center [550, 159] width 839 height 16
click at [169, 95] on div "Add Filter" at bounding box center [166, 94] width 30 height 10
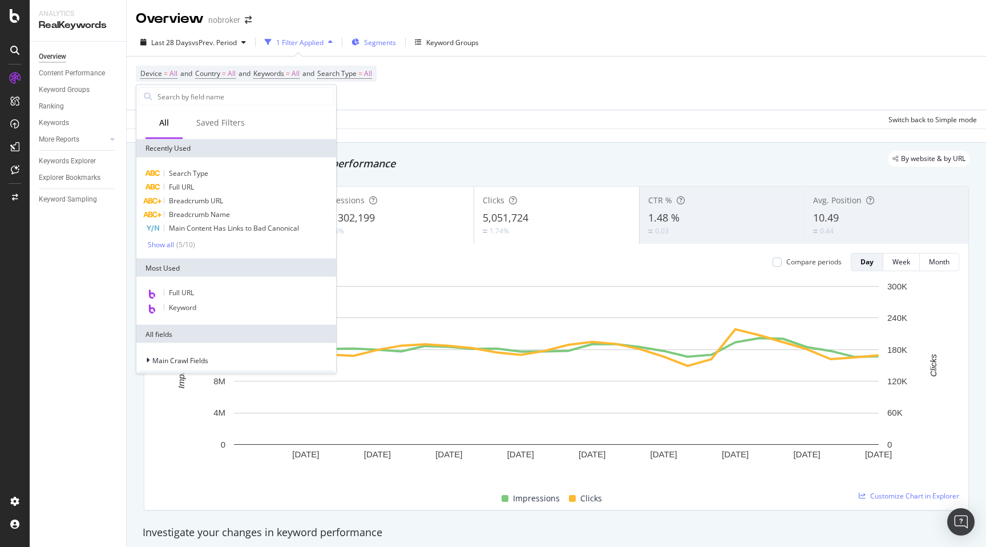
click at [378, 42] on span "Segments" at bounding box center [380, 43] width 32 height 10
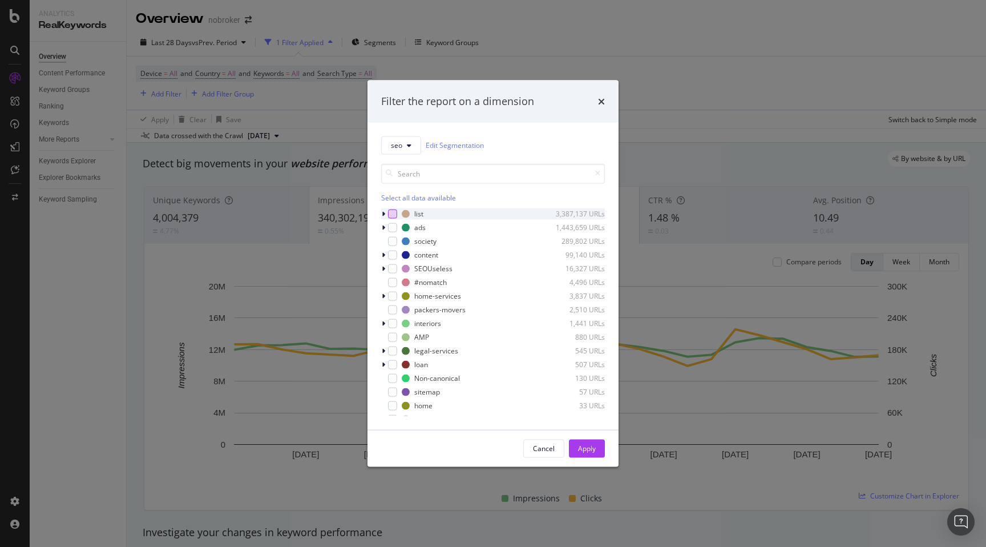
click at [392, 213] on div "modal" at bounding box center [392, 213] width 9 height 9
click at [393, 228] on div "modal" at bounding box center [392, 227] width 9 height 9
click at [391, 226] on icon "modal" at bounding box center [392, 227] width 5 height 6
click at [391, 214] on icon "modal" at bounding box center [392, 214] width 5 height 6
click at [385, 214] on icon "modal" at bounding box center [383, 213] width 3 height 7
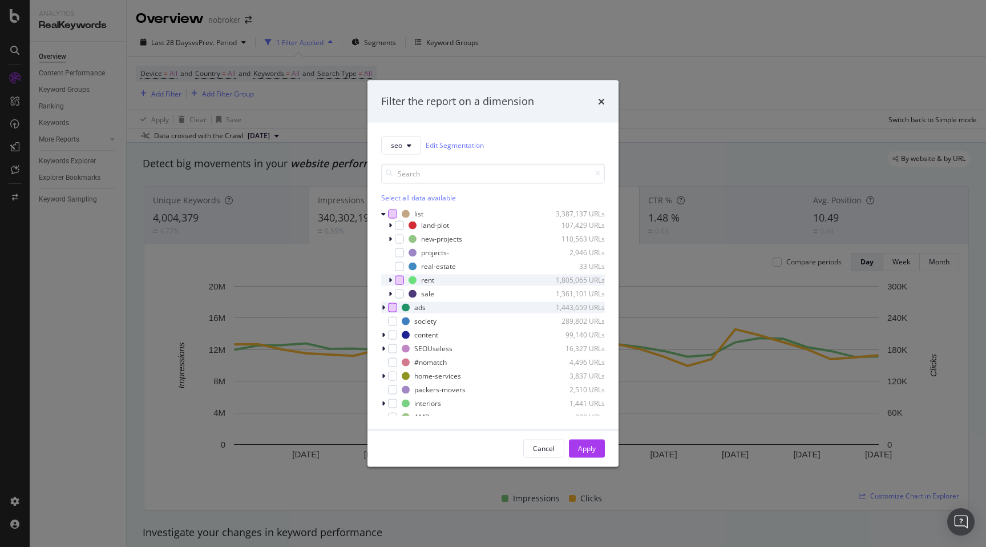
click at [398, 276] on div "modal" at bounding box center [399, 279] width 9 height 9
click at [381, 309] on div "modal" at bounding box center [384, 306] width 7 height 11
click at [399, 319] on div "modal" at bounding box center [399, 318] width 9 height 9
click at [399, 348] on div "modal" at bounding box center [399, 345] width 9 height 9
click at [594, 451] on div "Apply" at bounding box center [587, 448] width 18 height 10
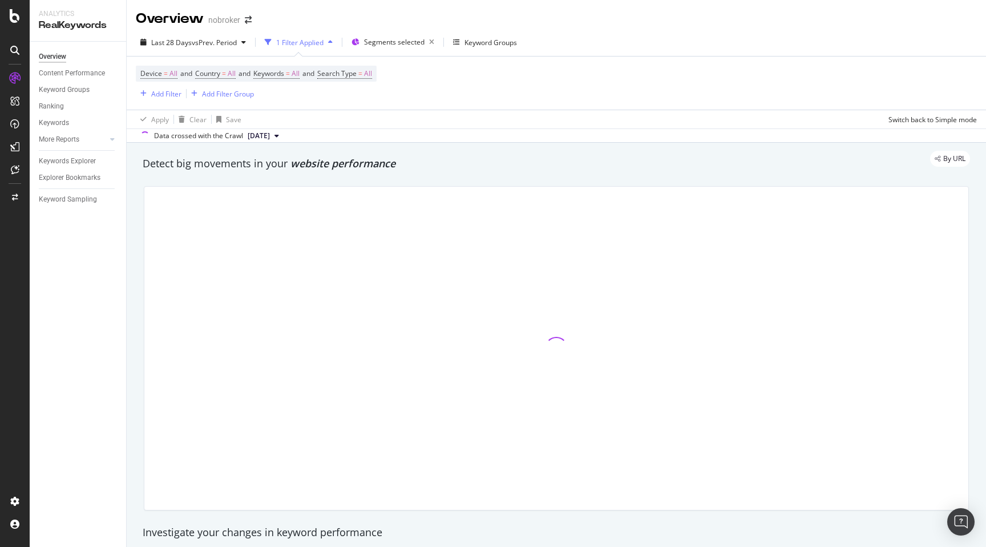
click at [452, 167] on div "Detect big movements in your website performance" at bounding box center [557, 163] width 828 height 15
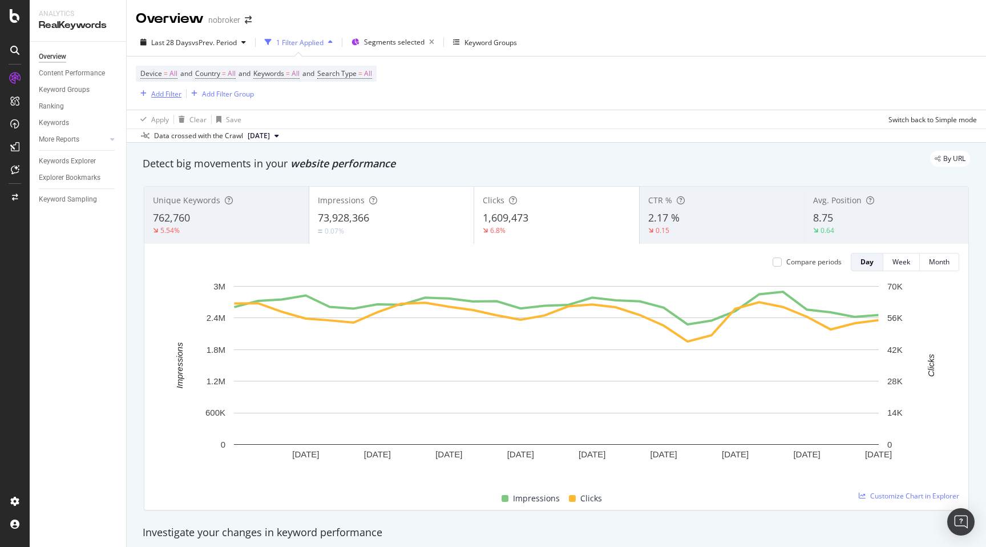
click at [171, 95] on div "Add Filter" at bounding box center [166, 94] width 30 height 10
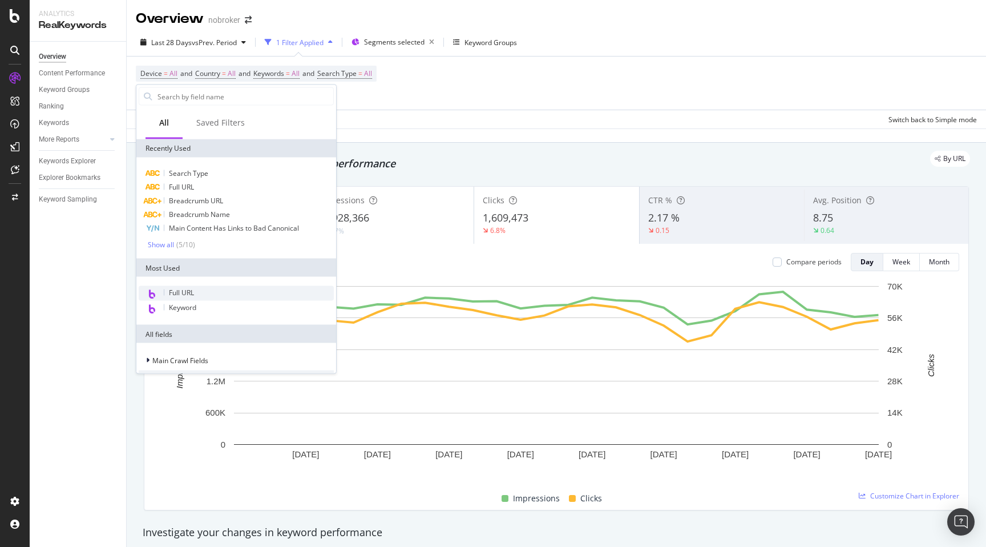
click at [191, 292] on span "Full URL" at bounding box center [181, 293] width 25 height 10
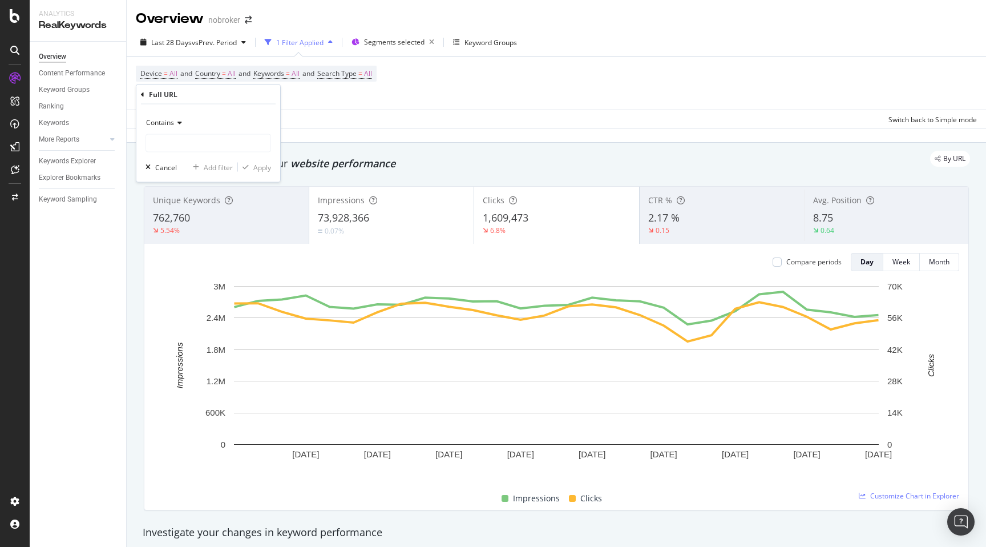
click at [167, 154] on div "Contains Cancel Add filter Apply" at bounding box center [208, 143] width 144 height 78
click at [168, 147] on input "text" at bounding box center [208, 143] width 124 height 18
type input "[GEOGRAPHIC_DATA]"
click at [261, 169] on div "Apply" at bounding box center [262, 167] width 18 height 10
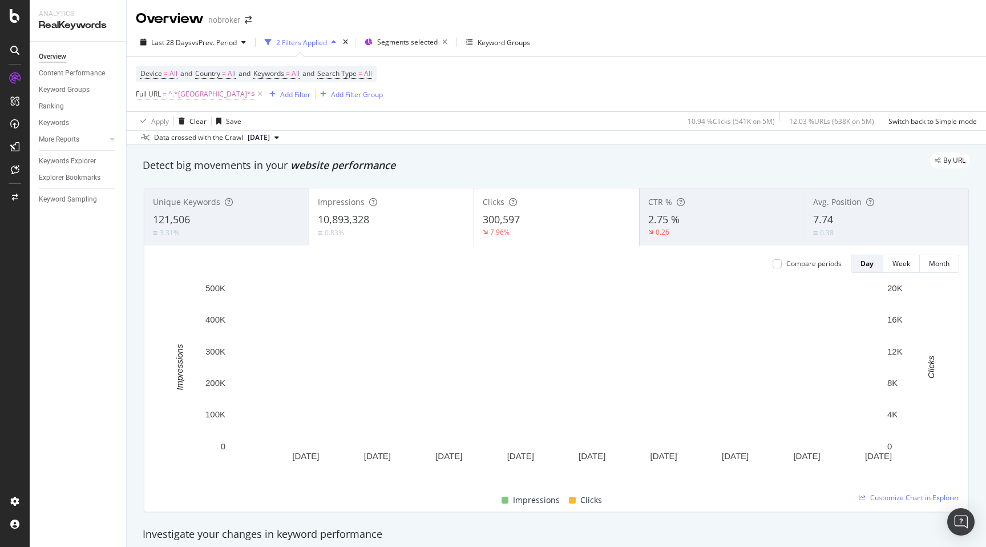
click at [583, 172] on div "Detect big movements in your website performance" at bounding box center [557, 165] width 828 height 15
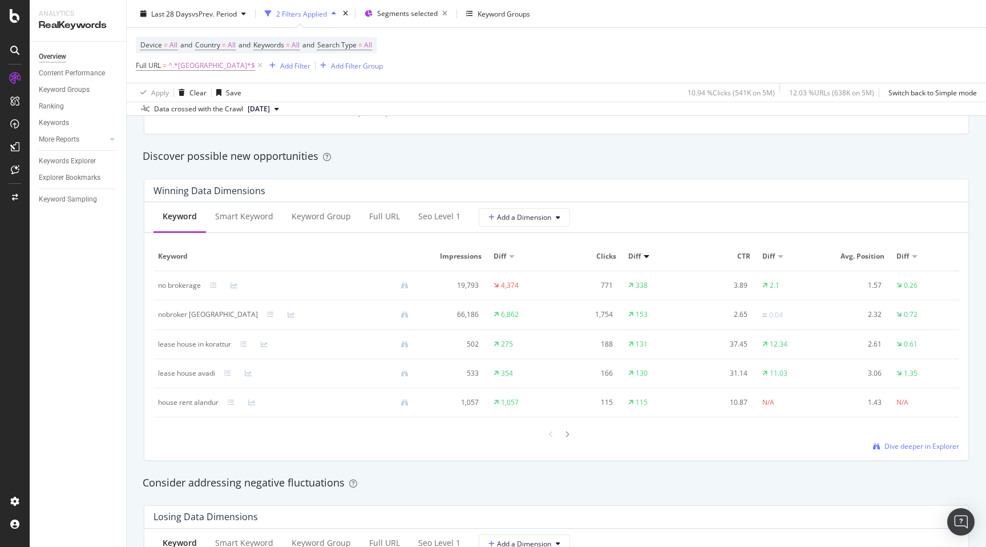
scroll to position [992, 0]
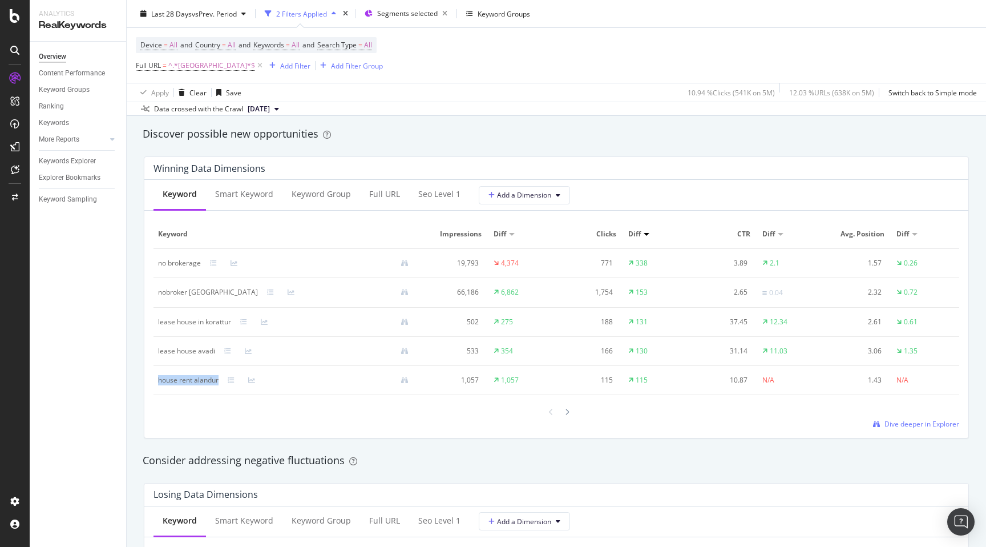
drag, startPoint x: 156, startPoint y: 380, endPoint x: 220, endPoint y: 384, distance: 63.4
click at [220, 384] on td "house rent alandur" at bounding box center [288, 380] width 269 height 29
copy div "house rent alandur"
click at [134, 447] on div "By URL Detect big movements in your website performance Unique Keywords 121,506…" at bounding box center [557, 365] width 860 height 2426
click at [560, 135] on div "Discover possible new opportunities" at bounding box center [557, 134] width 828 height 15
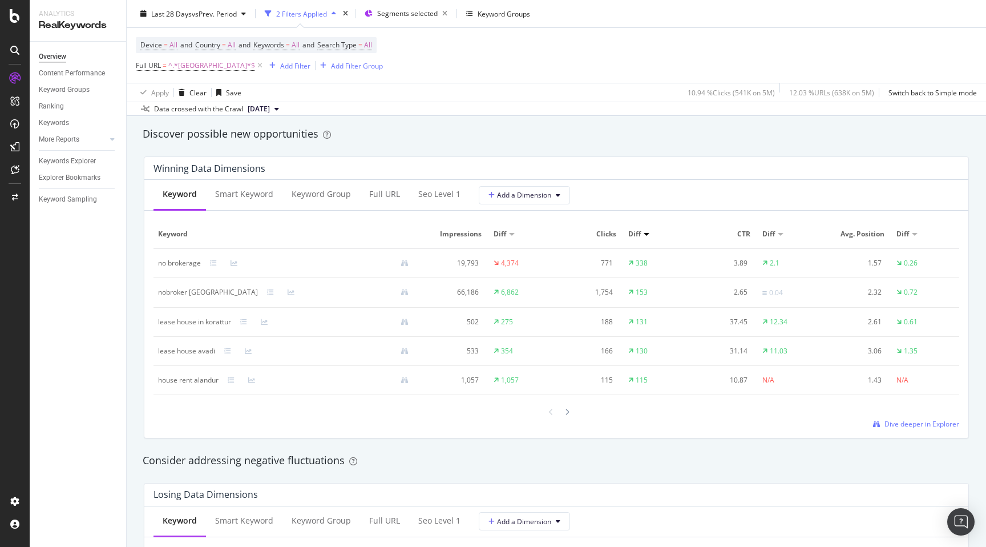
click at [737, 129] on div "Discover possible new opportunities" at bounding box center [557, 134] width 828 height 15
click at [536, 134] on div "Discover possible new opportunities" at bounding box center [557, 134] width 828 height 15
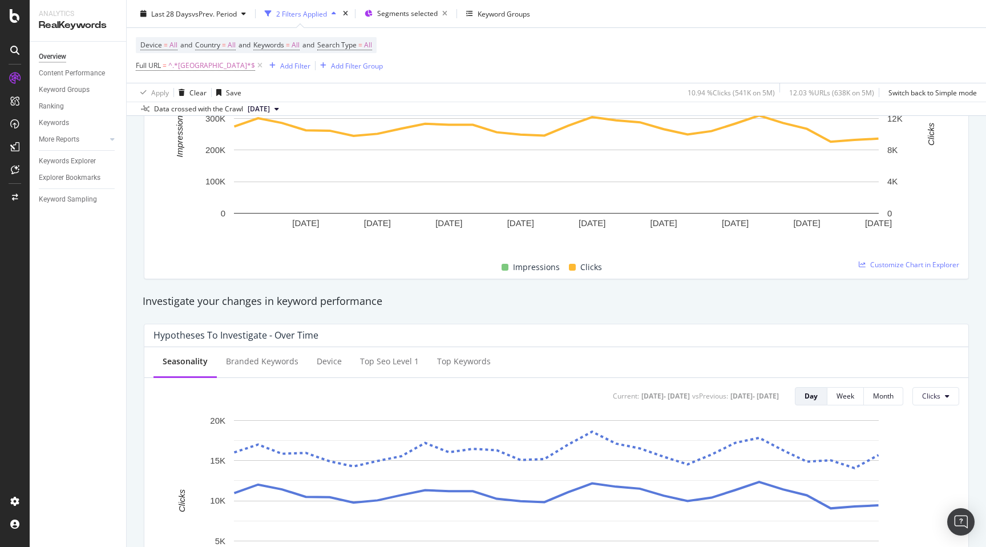
scroll to position [0, 0]
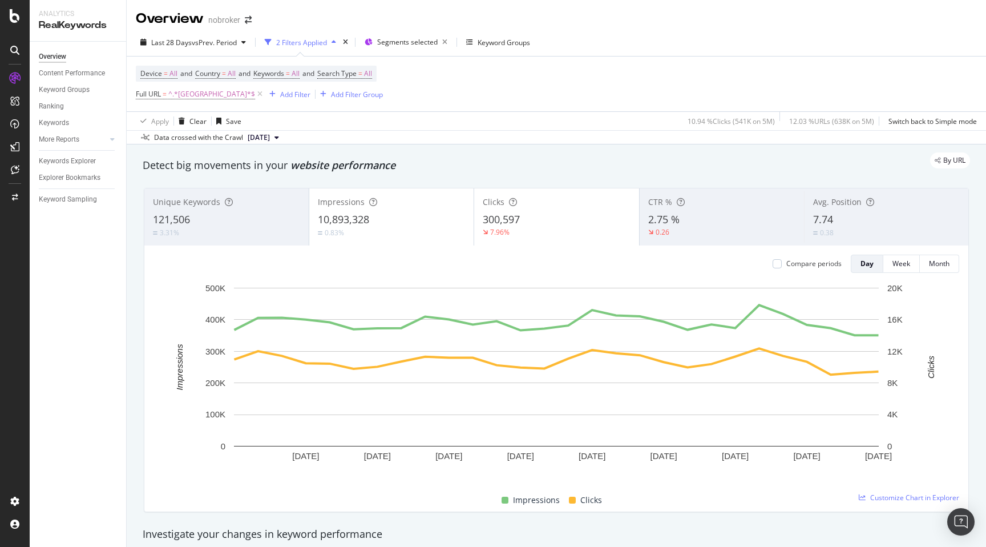
click at [655, 20] on div "Overview nobroker" at bounding box center [557, 14] width 860 height 29
click at [707, 158] on div "By URL" at bounding box center [550, 160] width 839 height 16
click at [533, 160] on div "By URL" at bounding box center [550, 160] width 839 height 16
click at [453, 160] on div "By URL" at bounding box center [550, 160] width 839 height 16
click at [836, 195] on div "Avg. Position 7.74 0.38" at bounding box center [886, 216] width 164 height 51
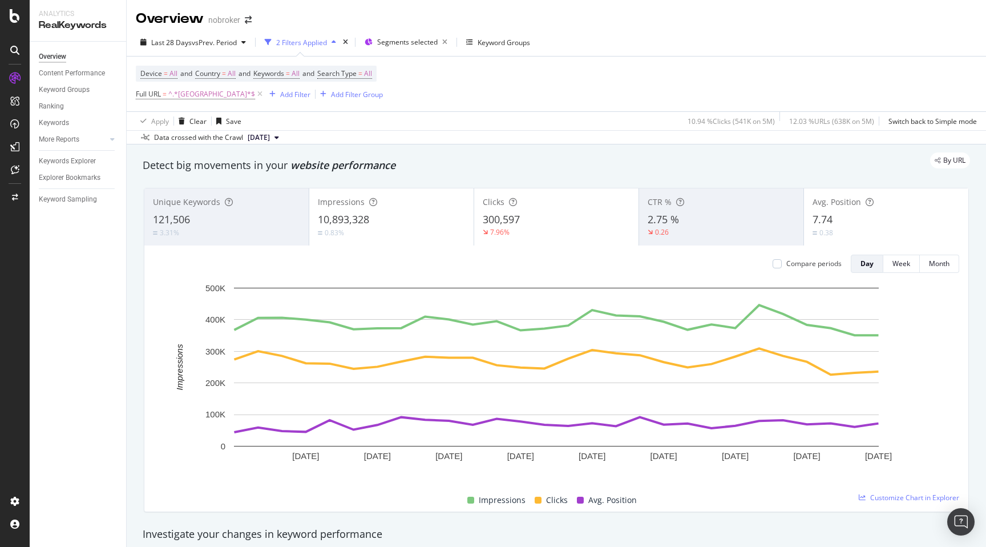
click at [232, 232] on div "3.31%" at bounding box center [226, 232] width 147 height 11
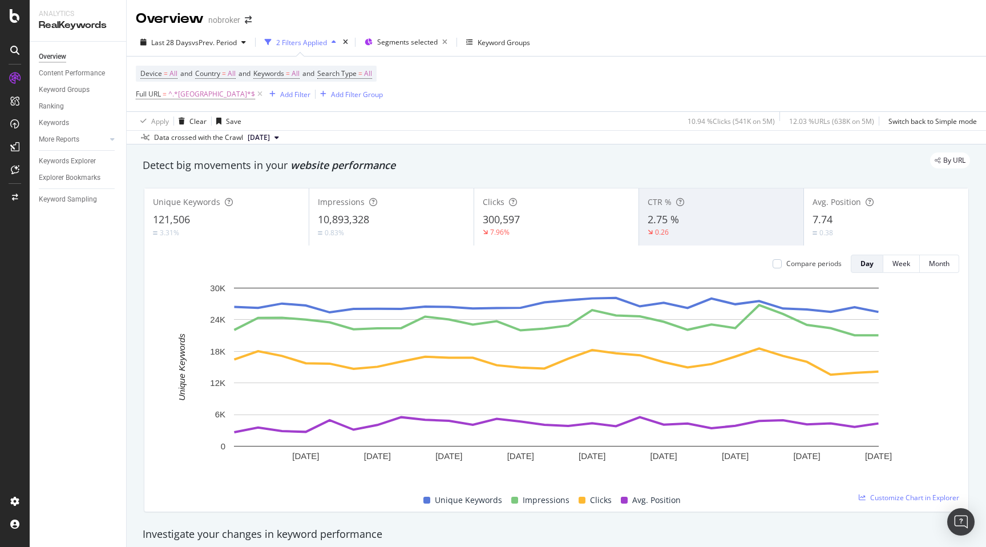
click at [684, 221] on div "2.75 %" at bounding box center [721, 219] width 147 height 15
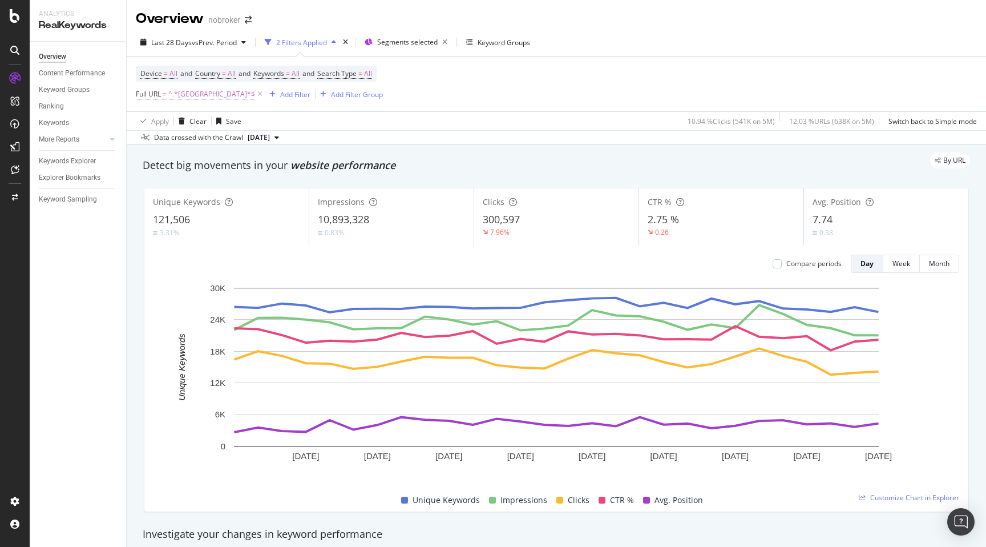
click at [789, 160] on div "By URL" at bounding box center [550, 160] width 839 height 16
click at [607, 155] on div "By URL" at bounding box center [550, 160] width 839 height 16
click at [604, 162] on div "By URL" at bounding box center [550, 160] width 839 height 16
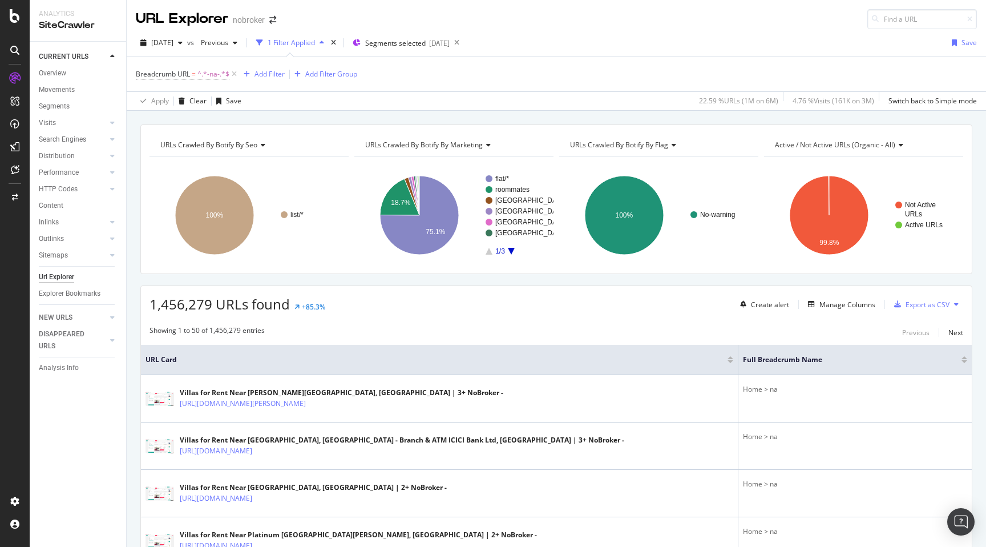
click at [631, 116] on div "URLs Crawled By Botify By seo Chart (by Value) Table Expand Export as CSV Expor…" at bounding box center [557, 124] width 860 height 27
click at [178, 302] on span "1,456,279 URLs found" at bounding box center [220, 304] width 140 height 19
click at [228, 42] on span "Previous" at bounding box center [212, 43] width 32 height 10
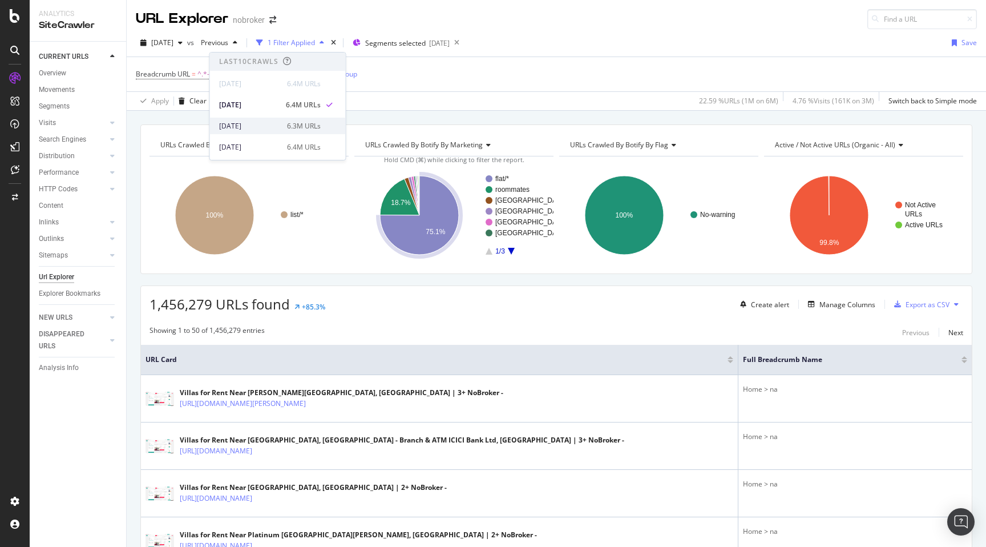
click at [273, 125] on div "2025 Jun. 2nd" at bounding box center [249, 126] width 61 height 10
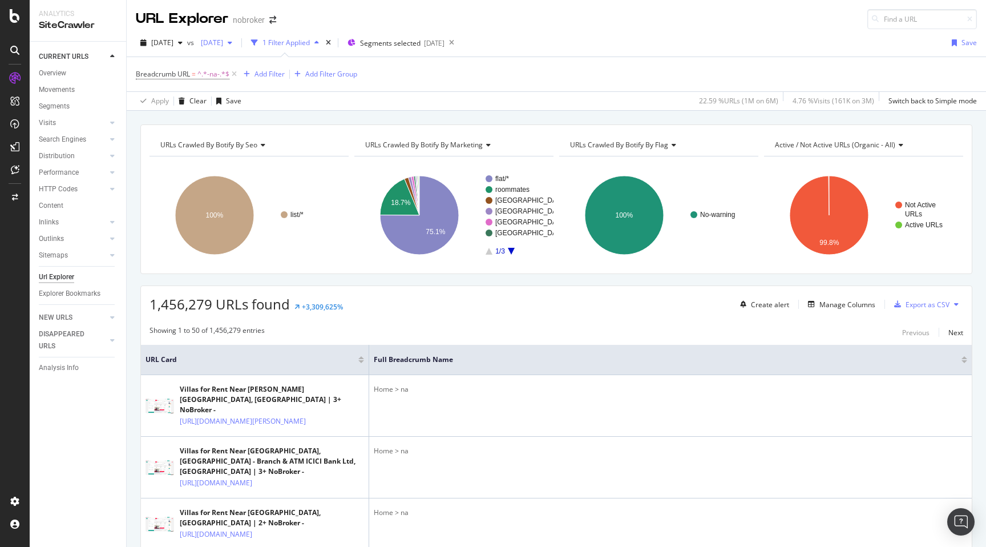
click at [237, 35] on div "2025 Jun. 2nd" at bounding box center [216, 42] width 41 height 17
click at [181, 304] on span "1,456,279 URLs found" at bounding box center [220, 304] width 140 height 19
copy span "1,456,279"
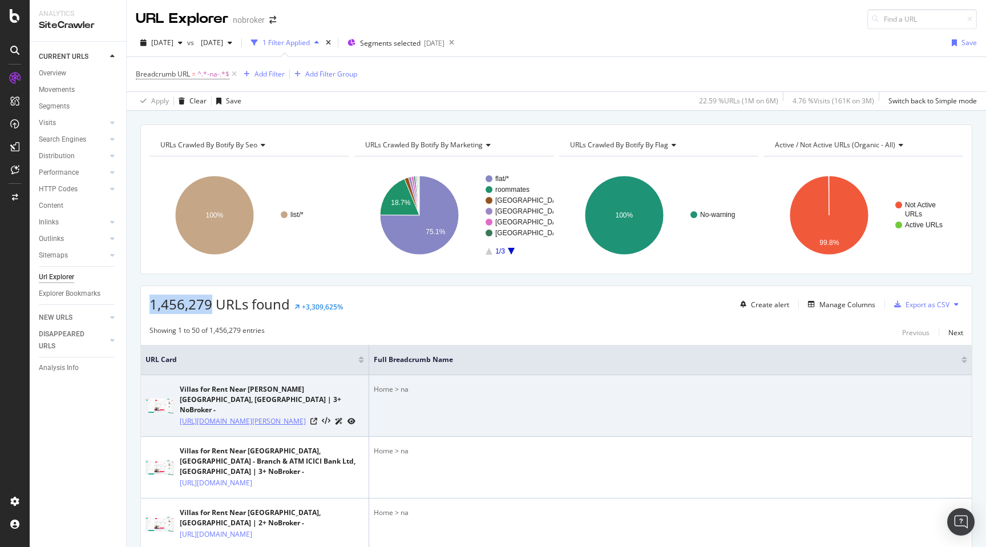
drag, startPoint x: 177, startPoint y: 408, endPoint x: 271, endPoint y: 419, distance: 94.9
click at [271, 419] on div "Villas for Rent Near Raghu nagar Block D, Delhi | 3+ NoBroker - https://www.nob…" at bounding box center [255, 405] width 219 height 43
copy link "https://www.nobroker.in/villas-for-rent-near-raghu-nagar-dabri-delhi"
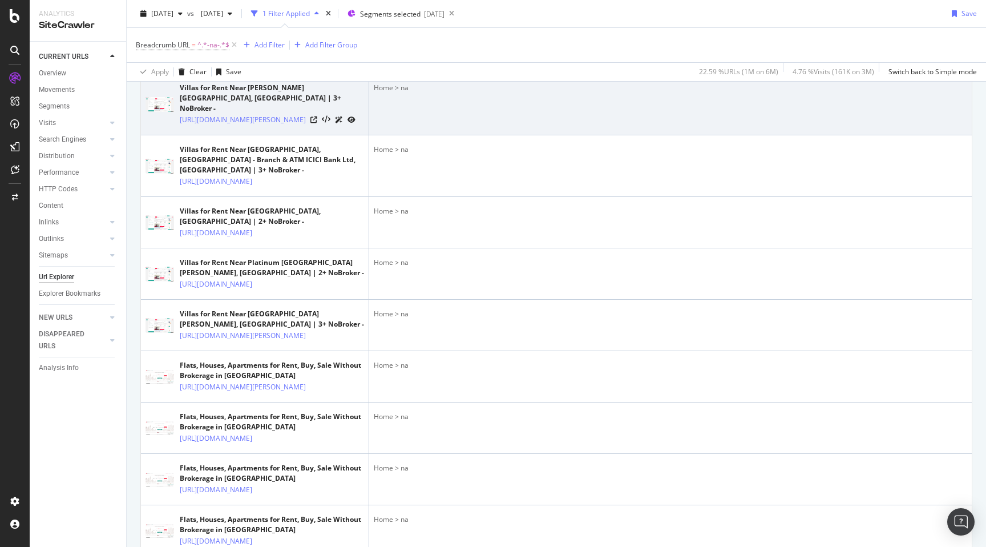
scroll to position [324, 0]
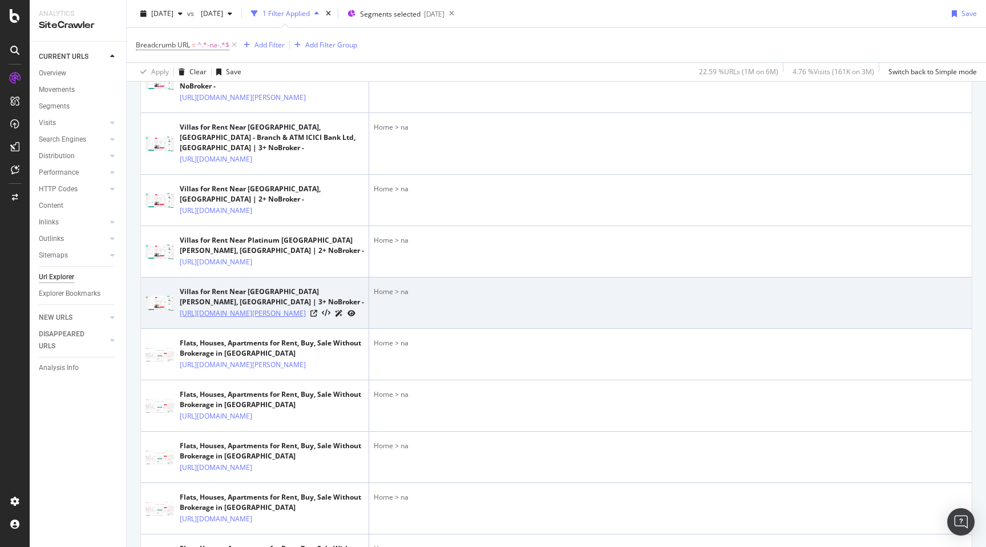
drag, startPoint x: 176, startPoint y: 368, endPoint x: 293, endPoint y: 380, distance: 117.6
click at [293, 319] on div "Villas for Rent Near Central Hospital Ganesh Nagar, Delhi | 3+ NoBroker - https…" at bounding box center [255, 303] width 219 height 33
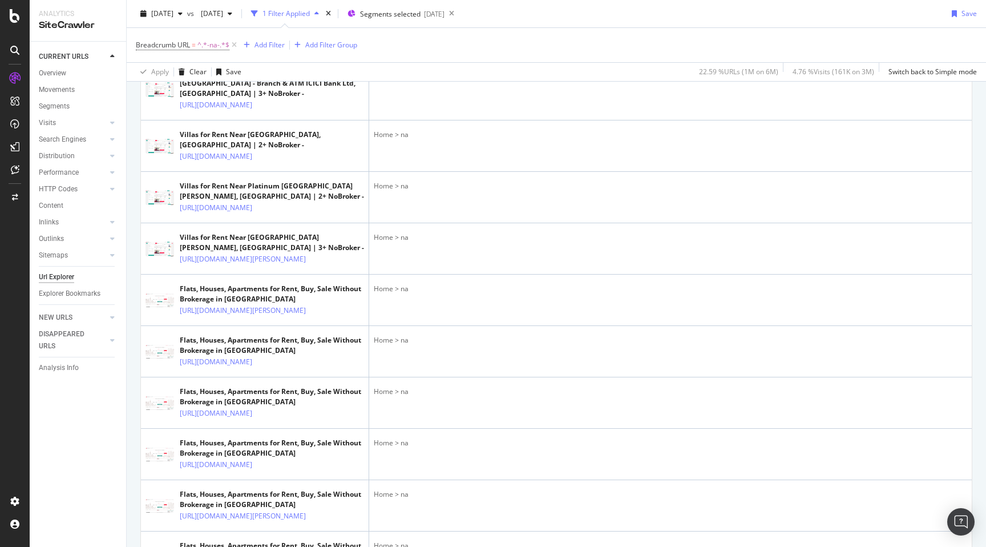
scroll to position [380, 0]
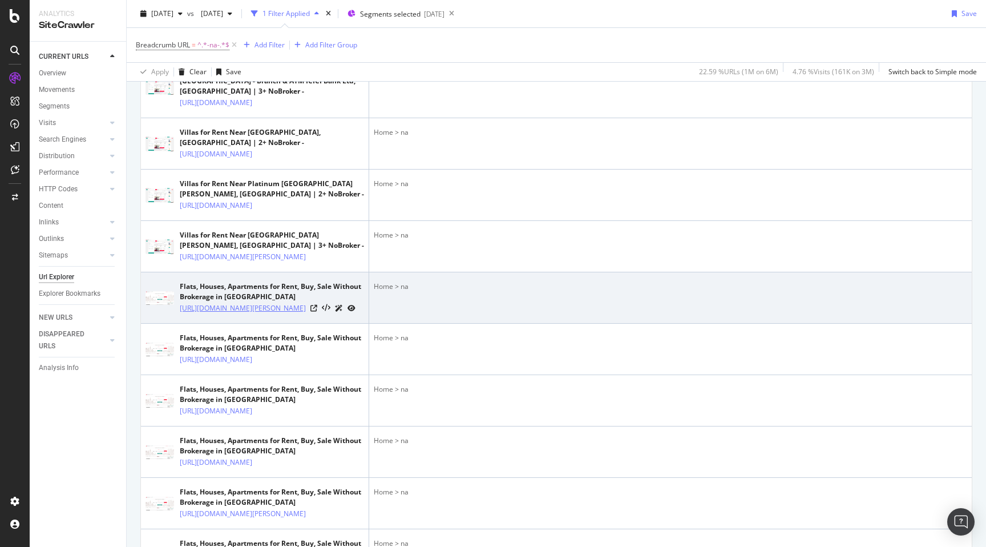
drag, startPoint x: 260, startPoint y: 394, endPoint x: 180, endPoint y: 373, distance: 82.8
click at [180, 324] on td "Flats, Houses, Apartments for Rent, Buy, Sale Without Brokerage in India https:…" at bounding box center [255, 297] width 228 height 51
copy link "[URL][DOMAIN_NAME][PERSON_NAME]"
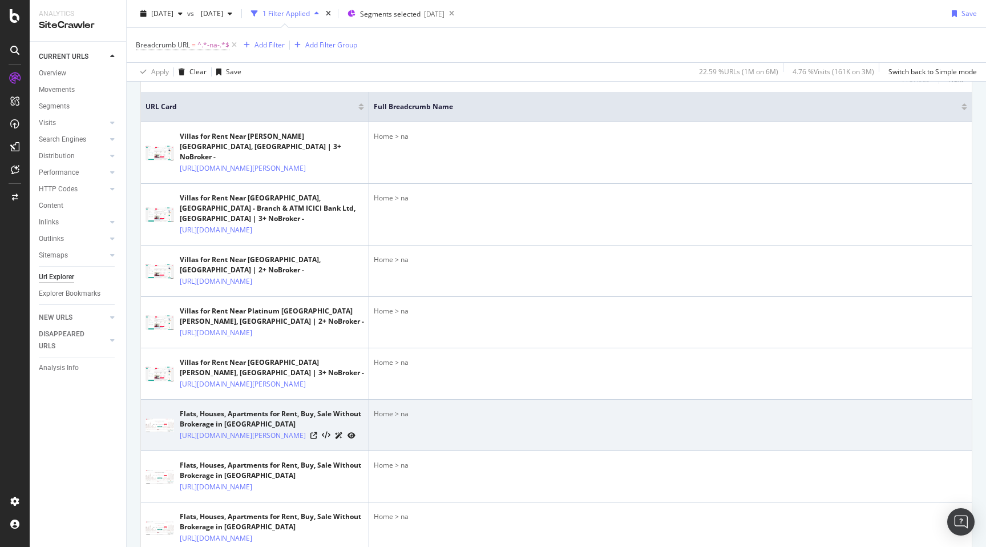
scroll to position [0, 0]
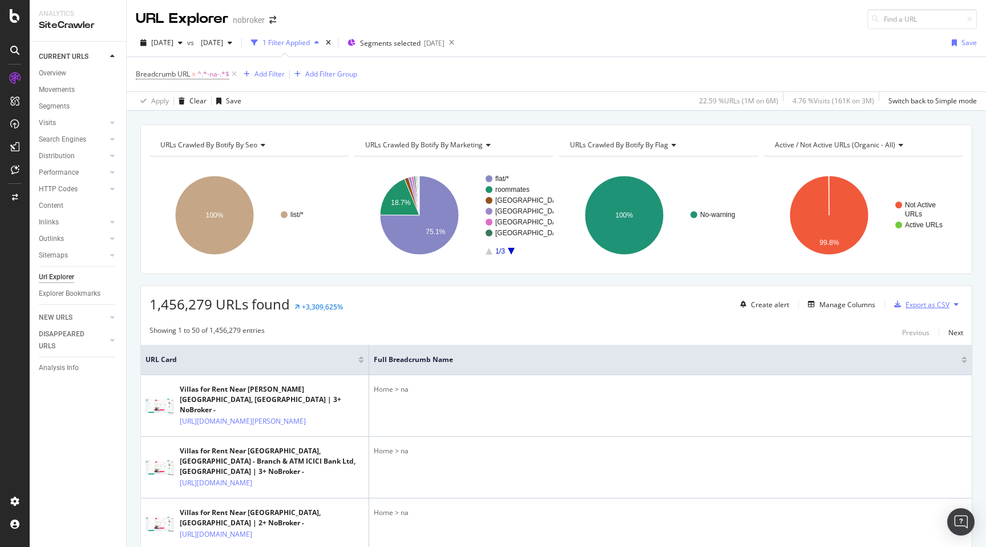
click at [935, 305] on div "Export as CSV" at bounding box center [928, 305] width 44 height 10
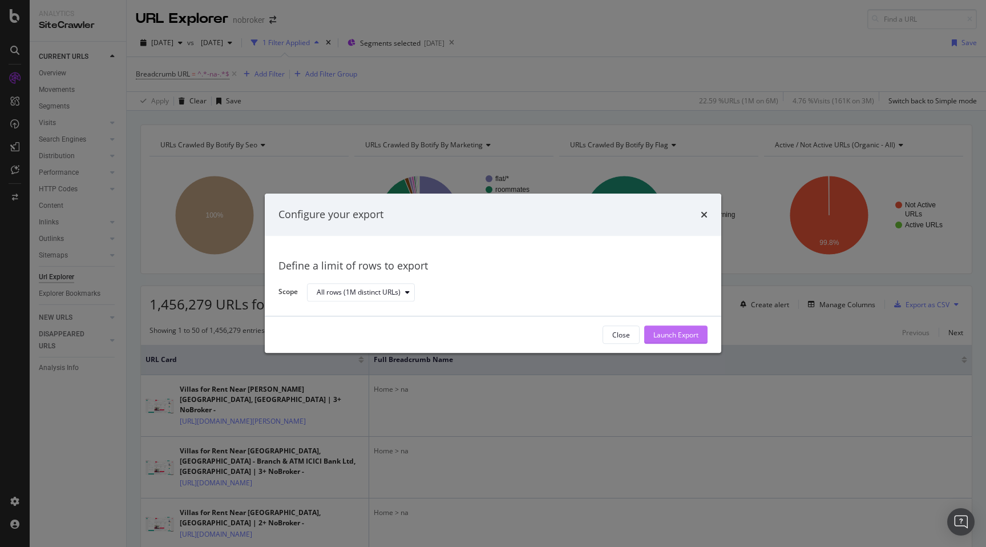
click at [692, 335] on div "Launch Export" at bounding box center [676, 335] width 45 height 10
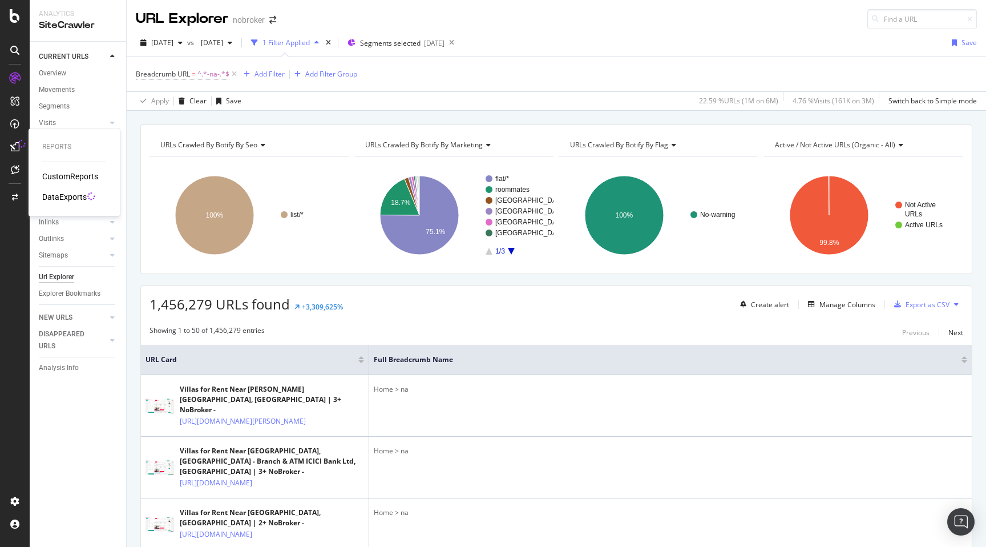
click at [56, 196] on div "DataExports" at bounding box center [64, 196] width 45 height 11
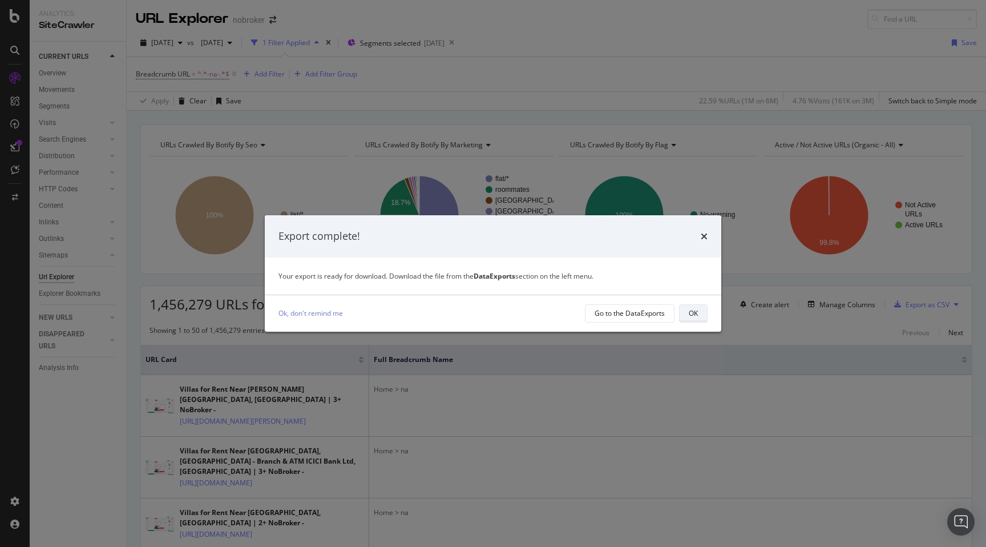
click at [689, 309] on div "OK" at bounding box center [693, 313] width 9 height 10
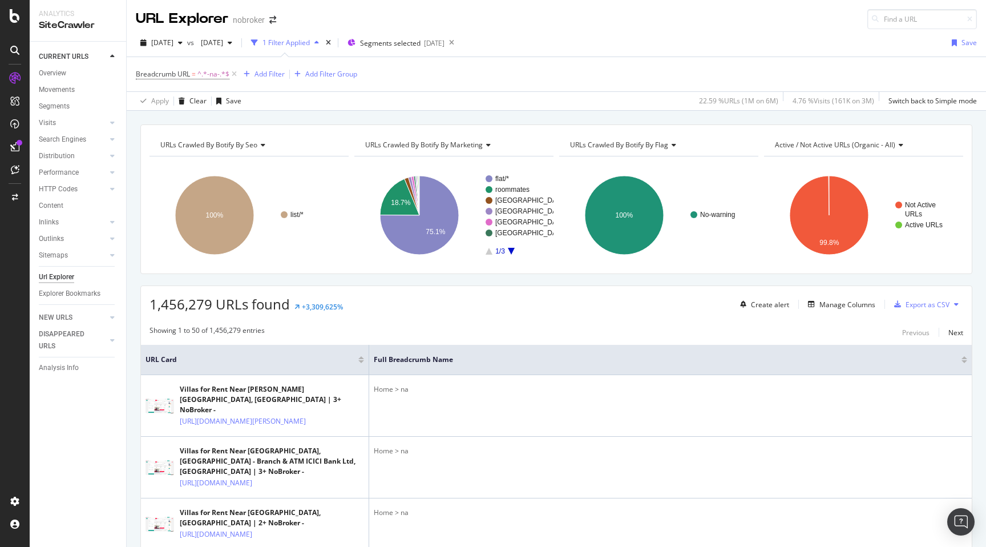
click at [653, 121] on div "URLs Crawled By Botify By seo Chart (by Value) Table Expand Export as CSV Expor…" at bounding box center [557, 124] width 860 height 27
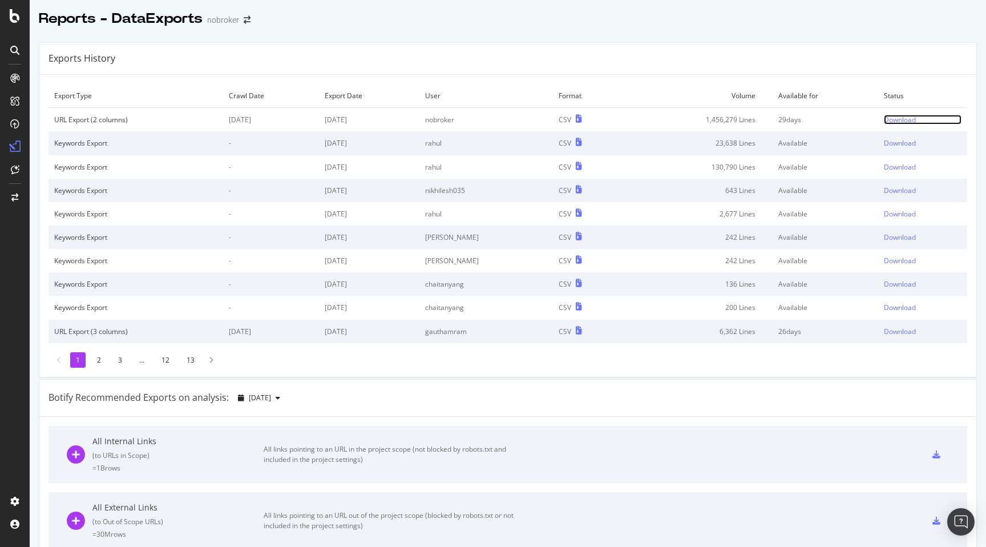
click at [901, 120] on div "Download" at bounding box center [900, 120] width 32 height 10
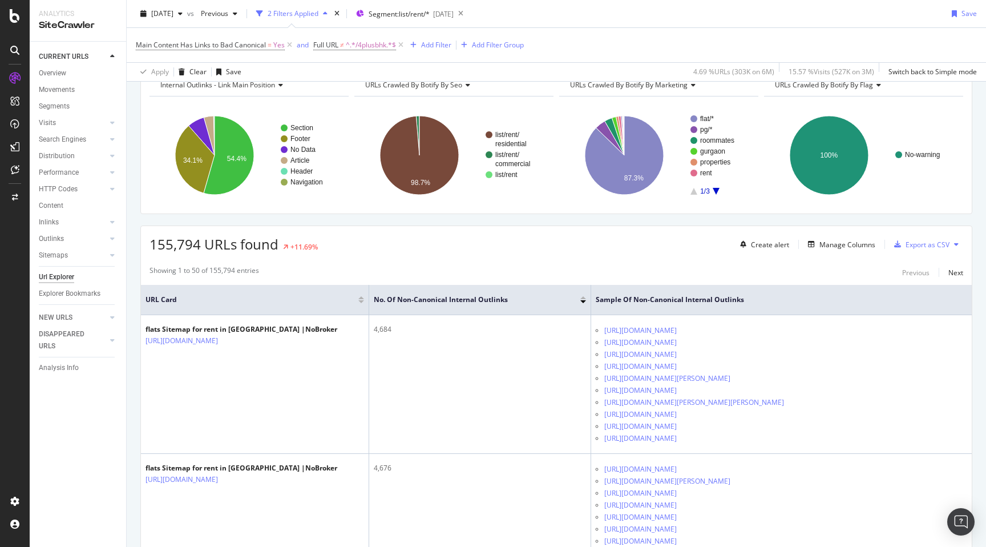
scroll to position [68, 0]
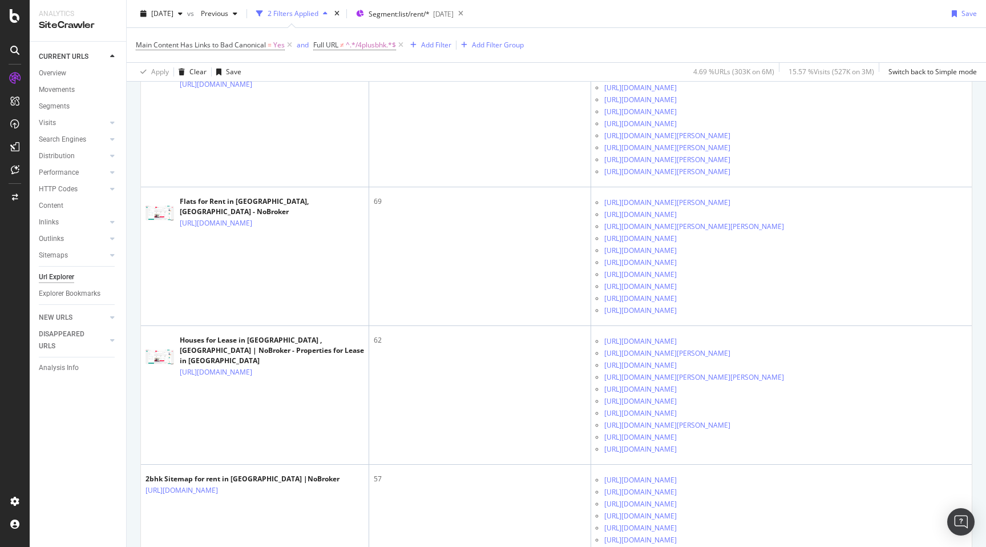
scroll to position [1109, 0]
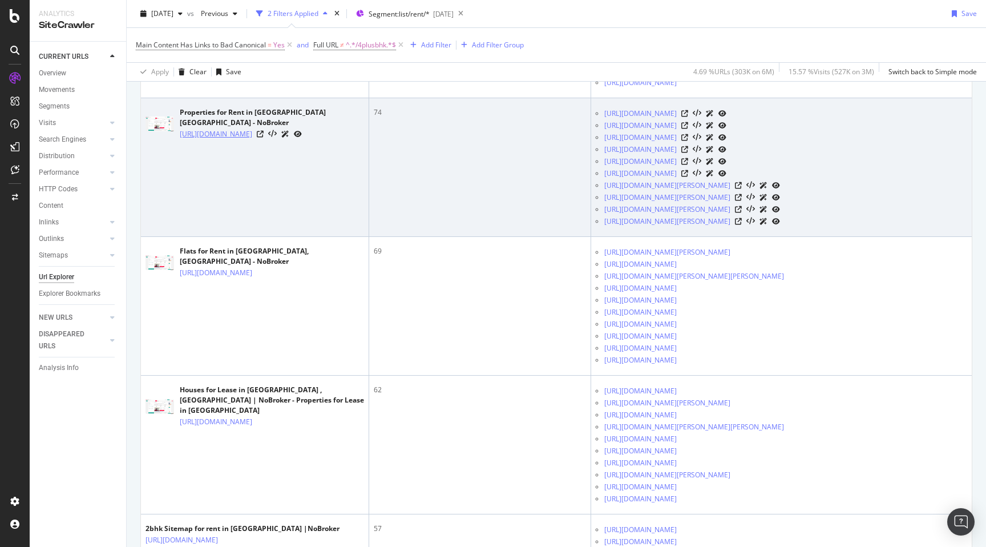
drag, startPoint x: 177, startPoint y: 176, endPoint x: 236, endPoint y: 191, distance: 61.2
click at [236, 140] on div "Properties for Rent in [GEOGRAPHIC_DATA] [GEOGRAPHIC_DATA] - NoBroker [URL][DOM…" at bounding box center [255, 123] width 219 height 33
copy link "[URL][DOMAIN_NAME]"
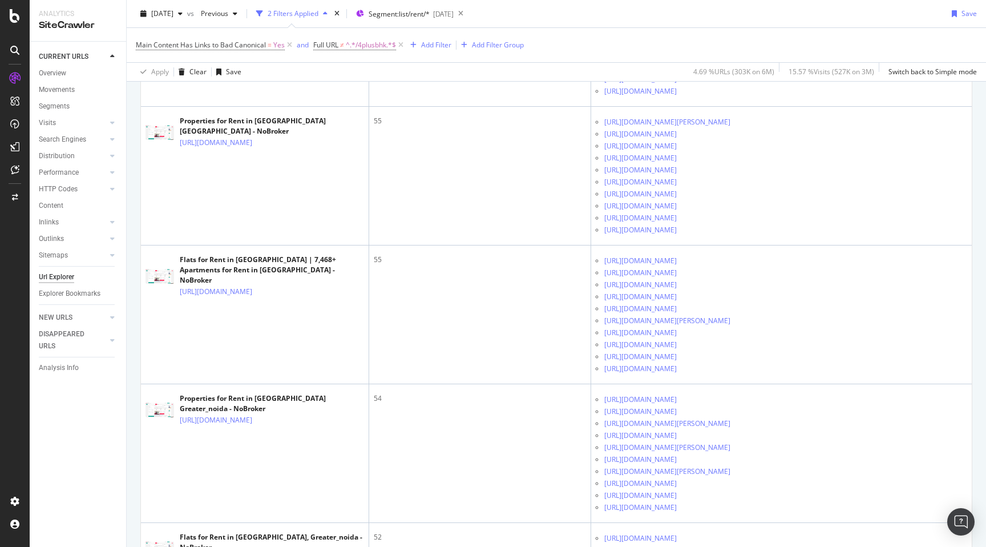
scroll to position [1390, 0]
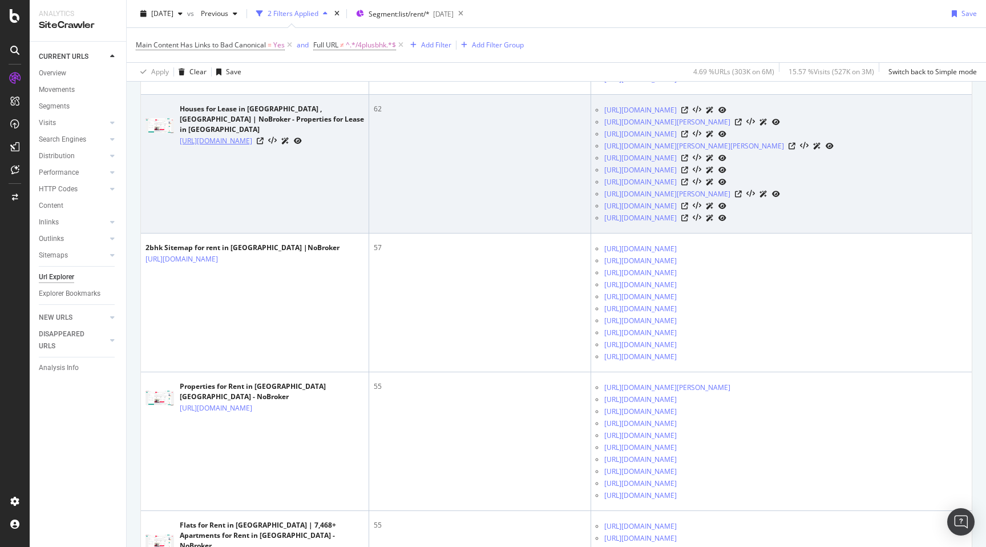
drag, startPoint x: 178, startPoint y: 245, endPoint x: 275, endPoint y: 263, distance: 98.1
click at [275, 147] on div "Houses for Lease in [GEOGRAPHIC_DATA] , [GEOGRAPHIC_DATA] | NoBroker - Properti…" at bounding box center [255, 125] width 219 height 43
copy link "[URL][DOMAIN_NAME]"
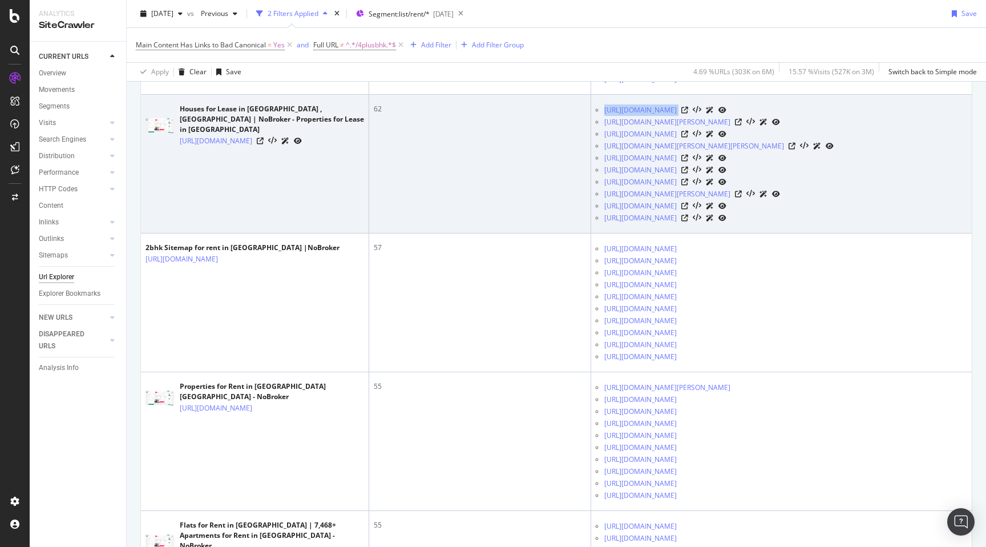
copy div "[URL][DOMAIN_NAME]"
drag, startPoint x: 603, startPoint y: 227, endPoint x: 856, endPoint y: 228, distance: 252.3
click at [856, 224] on ul "[URL][DOMAIN_NAME] [URL][DOMAIN_NAME][PERSON_NAME] [URL][DOMAIN_NAME] [URL][DOM…" at bounding box center [782, 164] width 372 height 120
click at [602, 224] on ul "[URL][DOMAIN_NAME] [URL][DOMAIN_NAME][PERSON_NAME] [URL][DOMAIN_NAME] [URL][DOM…" at bounding box center [782, 164] width 372 height 120
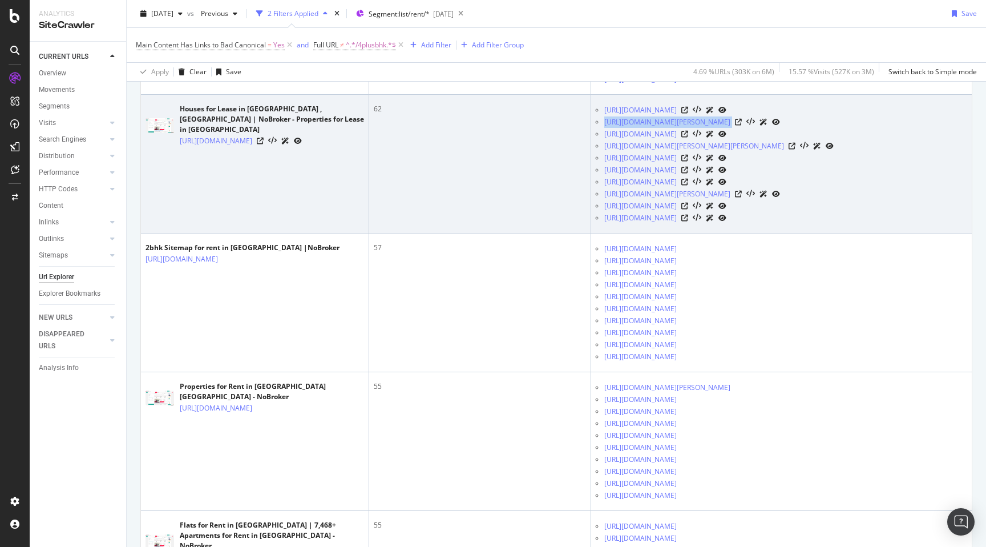
click at [602, 224] on ul "[URL][DOMAIN_NAME] [URL][DOMAIN_NAME][PERSON_NAME] [URL][DOMAIN_NAME] [URL][DOM…" at bounding box center [782, 164] width 372 height 120
